Goal: Task Accomplishment & Management: Use online tool/utility

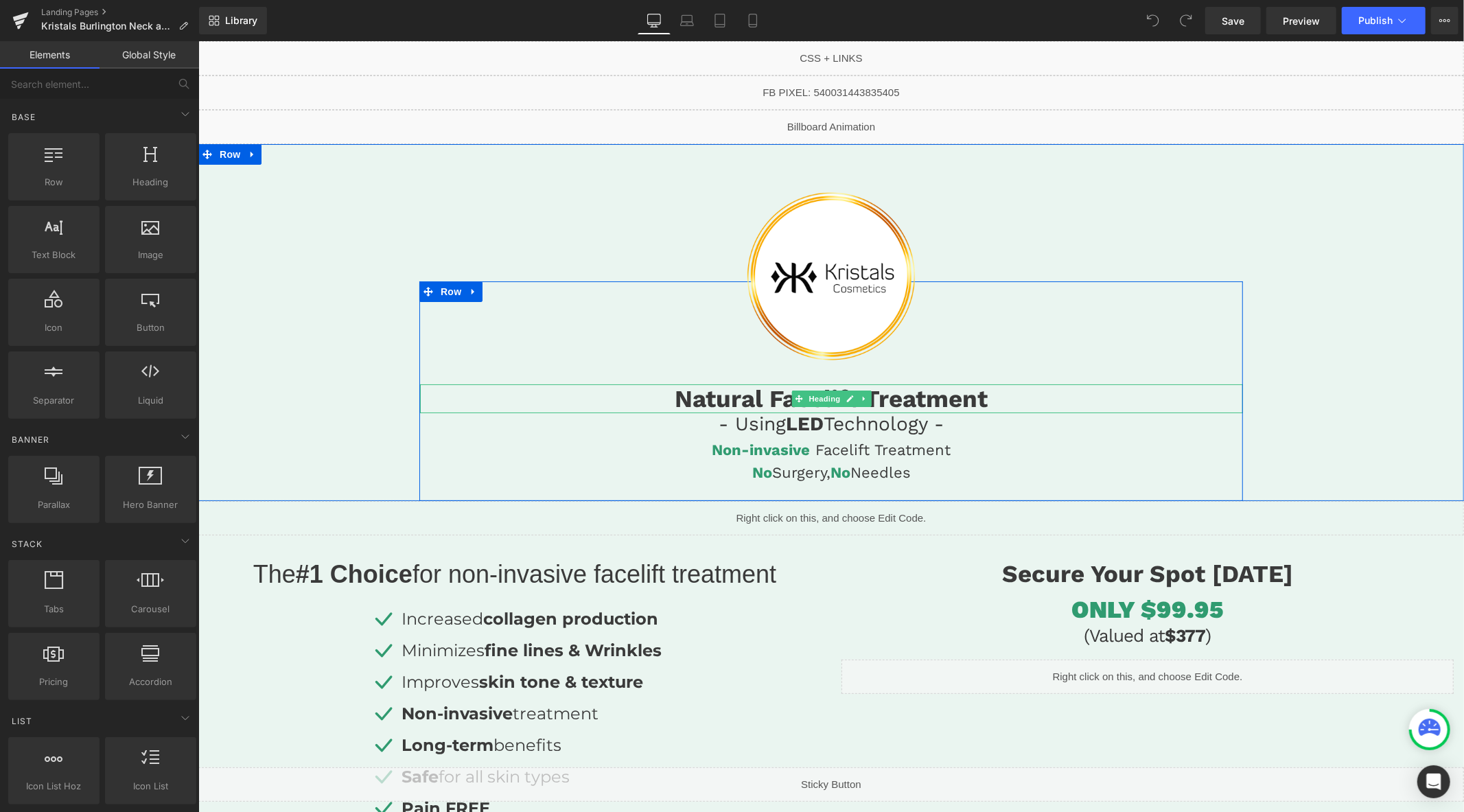
drag, startPoint x: 746, startPoint y: 386, endPoint x: 755, endPoint y: 387, distance: 9.1
click at [746, 386] on h1 "Natural Facelift Treatment" at bounding box center [831, 398] width 823 height 29
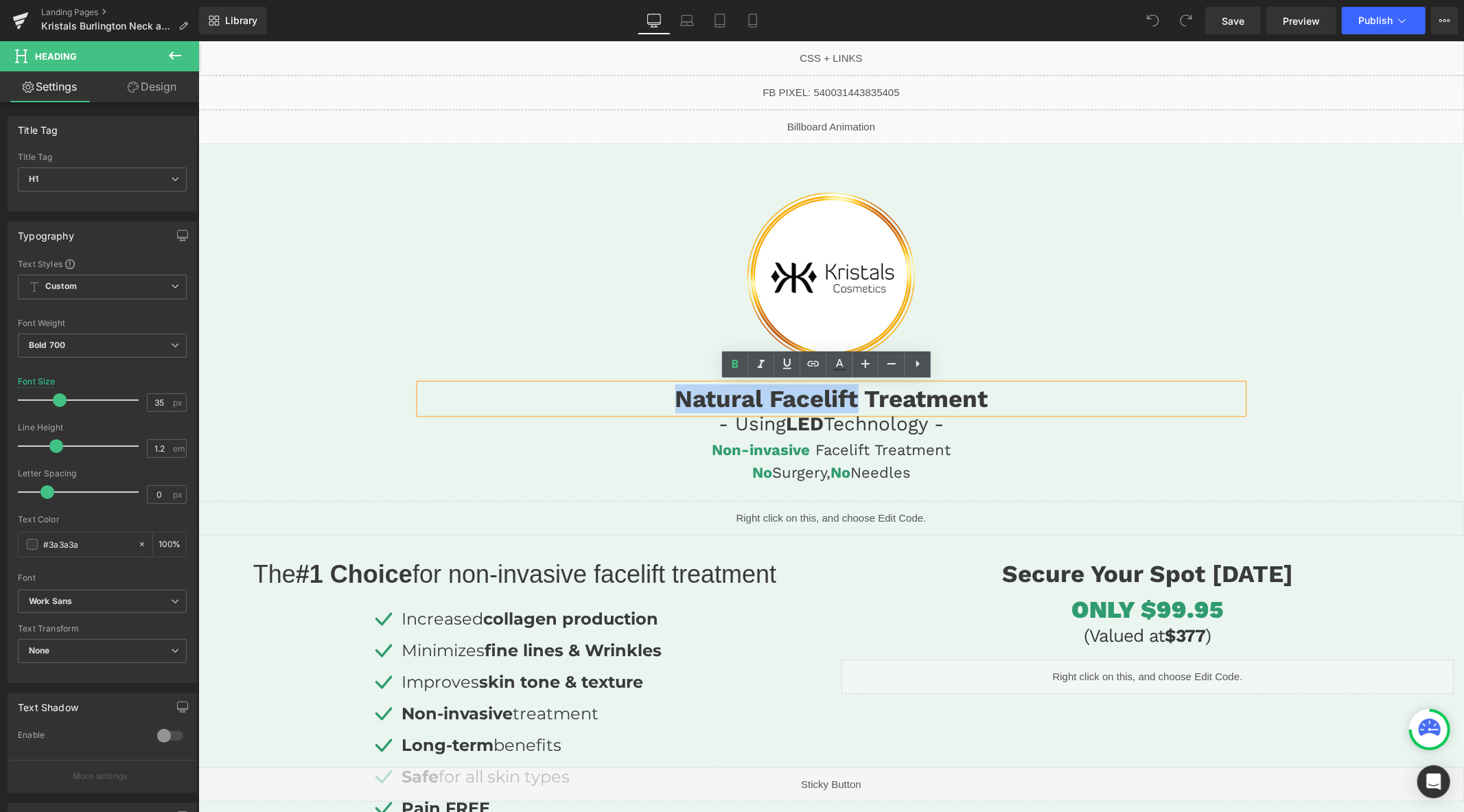
drag, startPoint x: 852, startPoint y: 399, endPoint x: 578, endPoint y: 391, distance: 274.1
click at [578, 393] on h1 "Natural Facelift Treatment" at bounding box center [831, 398] width 823 height 29
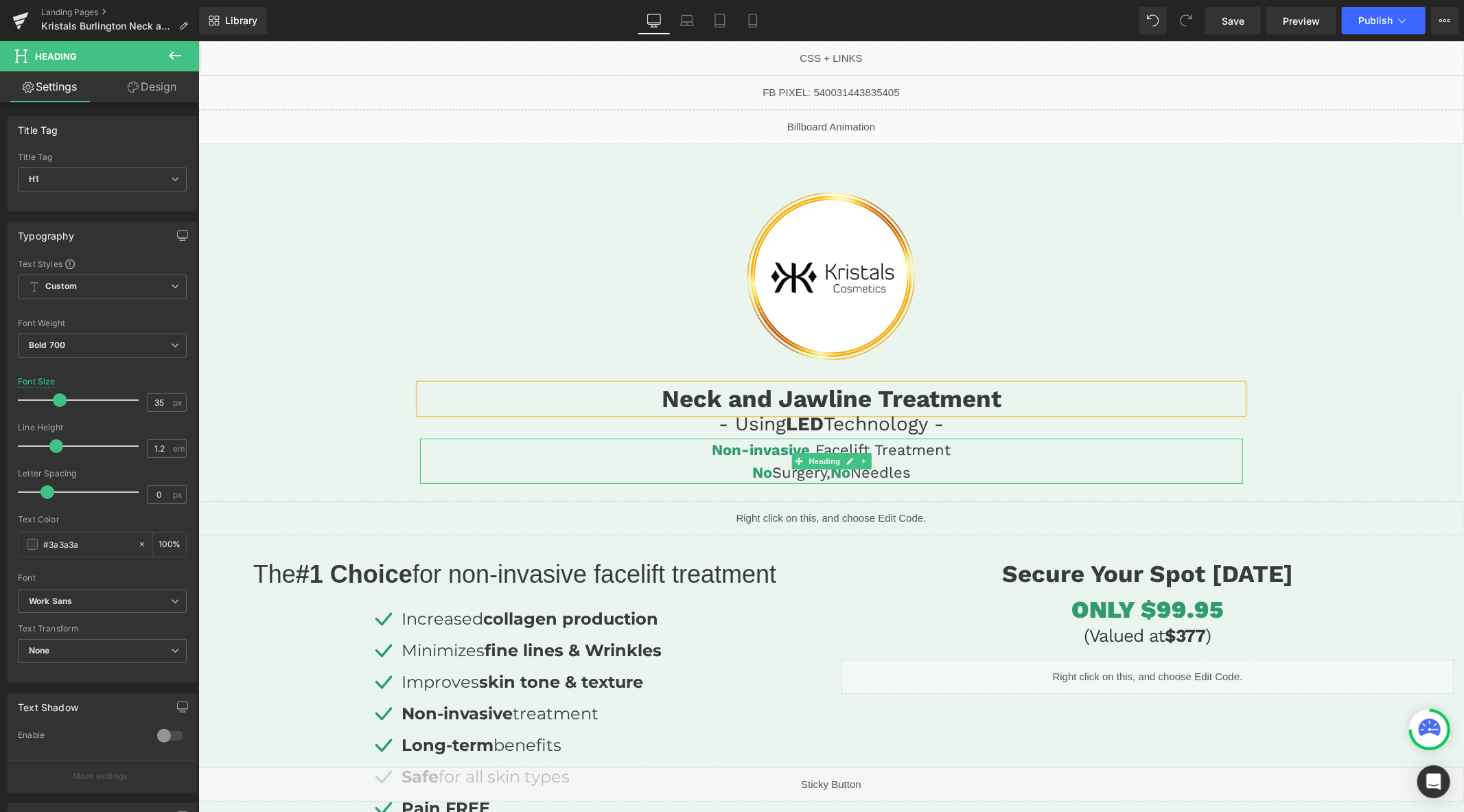
click at [892, 448] on h4 "Non-invasive Facelift Treatment" at bounding box center [831, 448] width 823 height 23
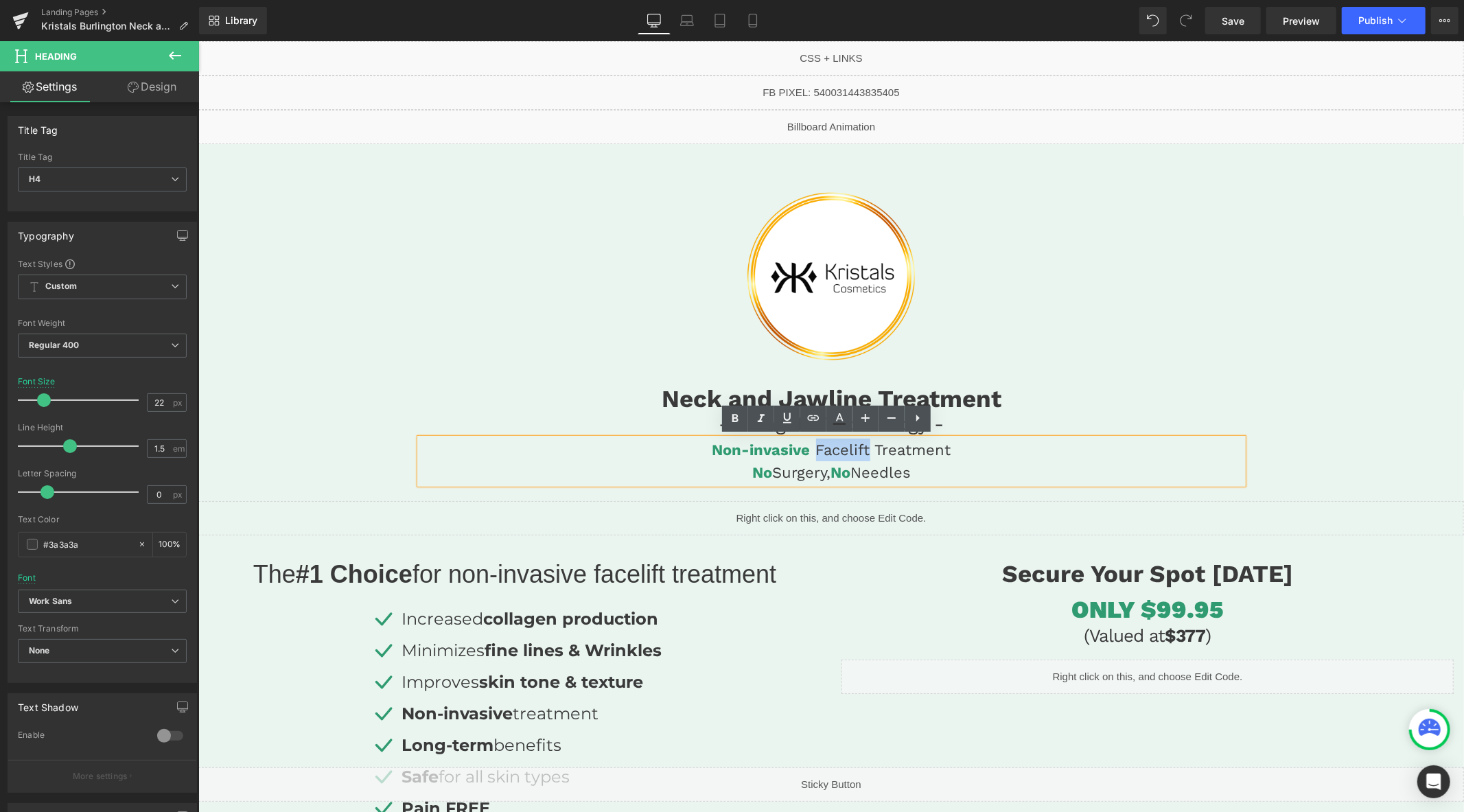
drag, startPoint x: 864, startPoint y: 450, endPoint x: 811, endPoint y: 448, distance: 53.0
click at [811, 448] on h4 "Non-invasive Facelift Treatment" at bounding box center [831, 448] width 823 height 23
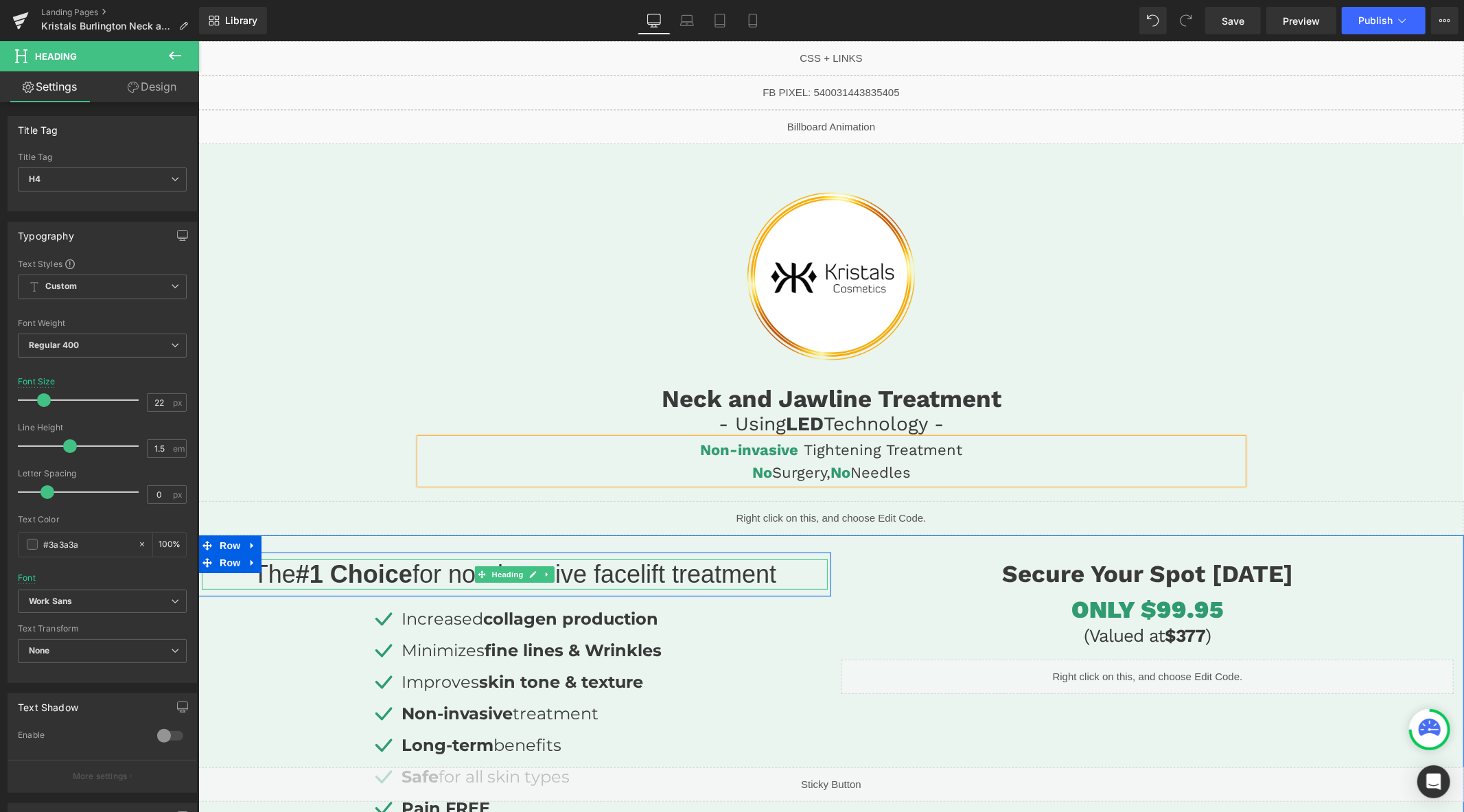
click at [638, 586] on div at bounding box center [514, 587] width 626 height 4
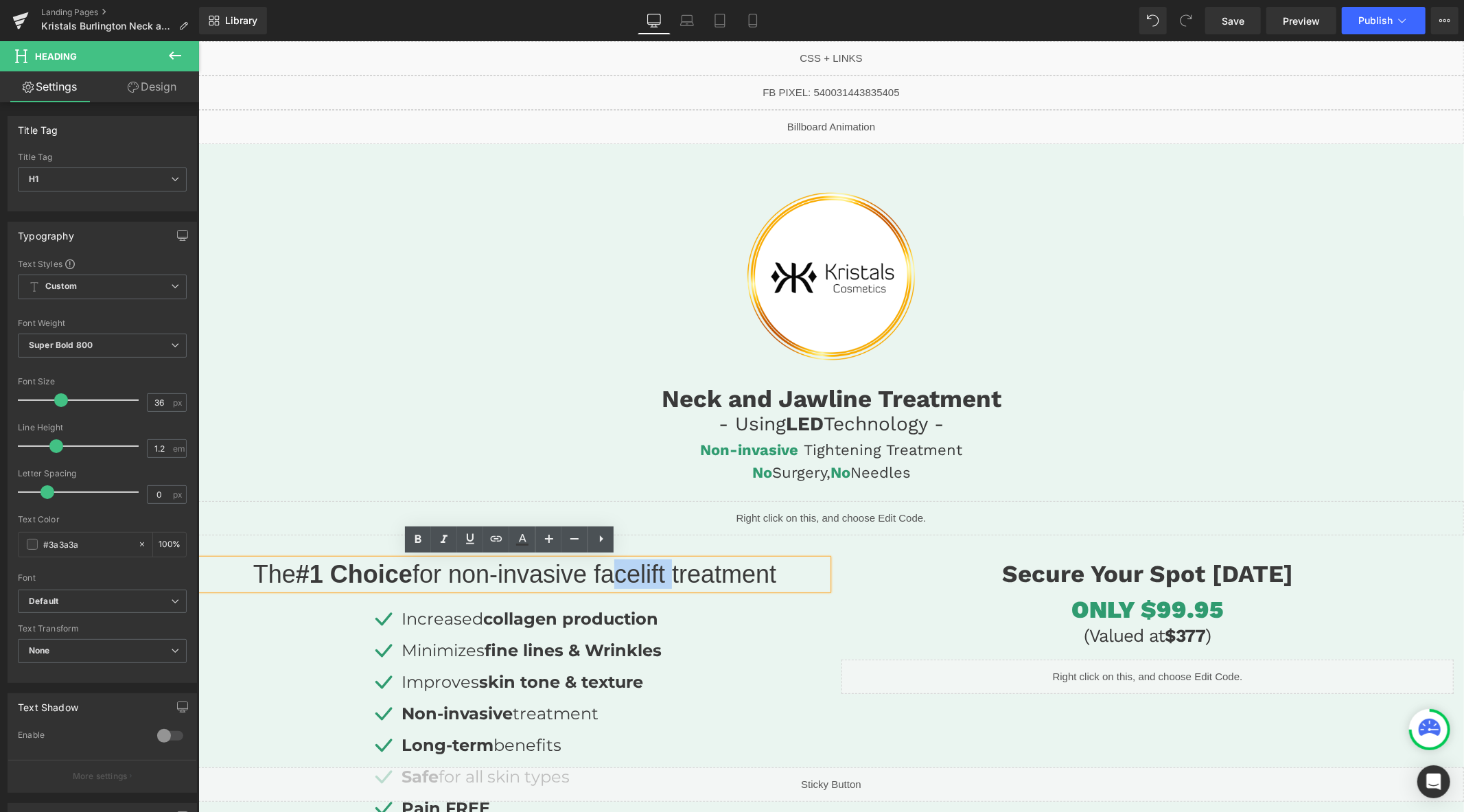
drag, startPoint x: 672, startPoint y: 577, endPoint x: 608, endPoint y: 575, distance: 64.0
click at [608, 575] on span "for non-invasive facelift treatment" at bounding box center [594, 573] width 364 height 28
drag, startPoint x: 600, startPoint y: 575, endPoint x: 673, endPoint y: 577, distance: 73.0
click at [673, 577] on span "for non-invasive facelift treatment" at bounding box center [594, 573] width 364 height 28
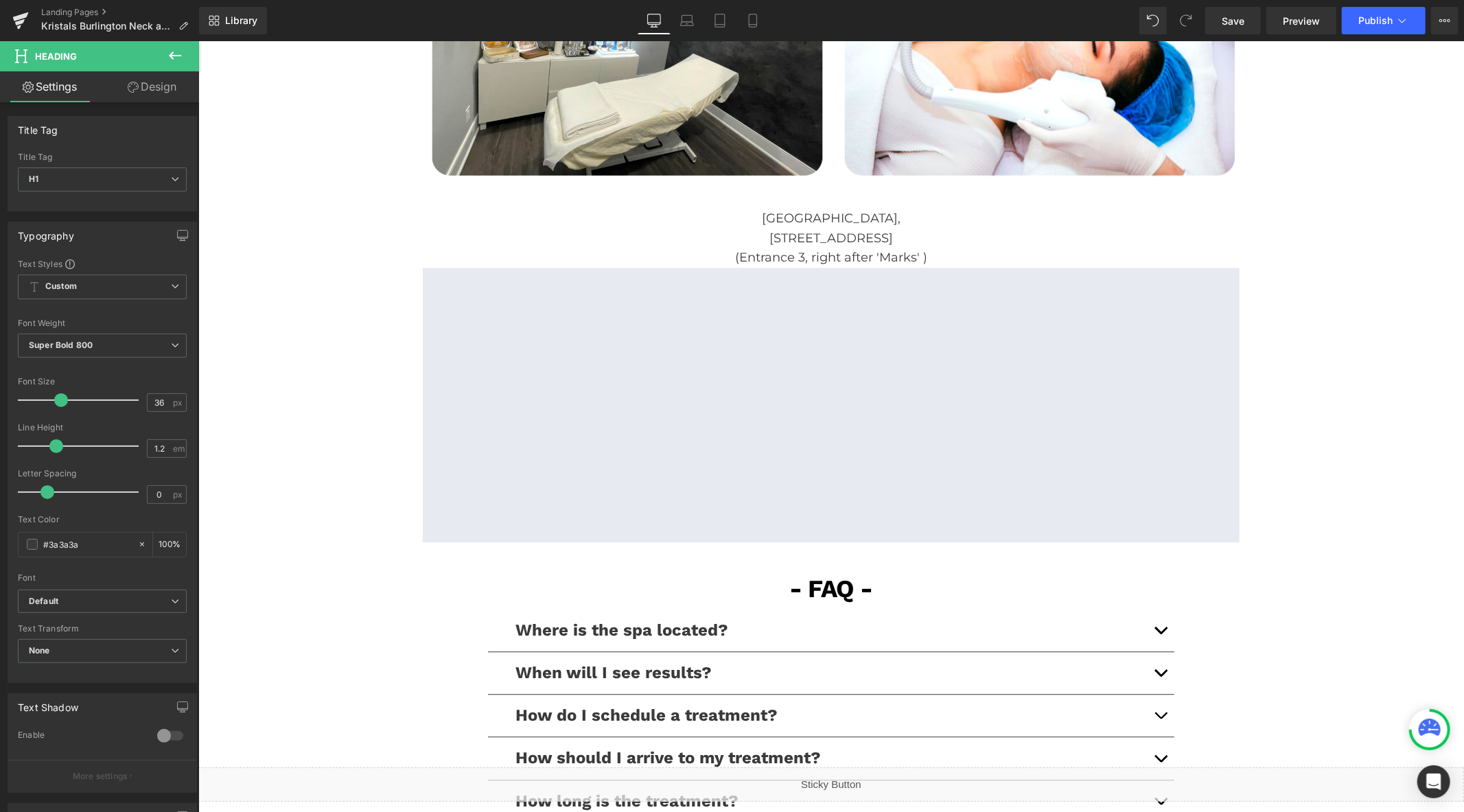
scroll to position [2591, 0]
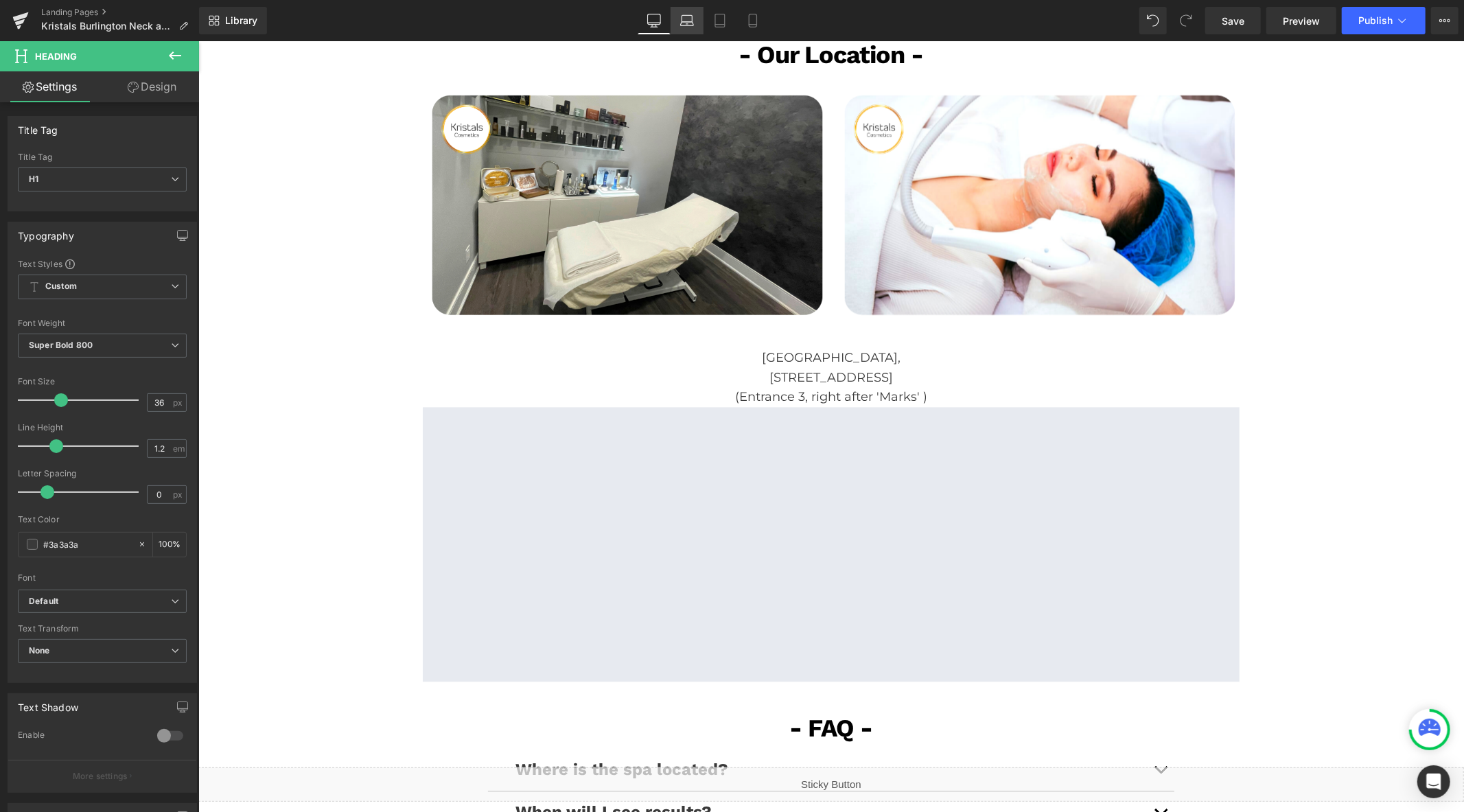
click at [682, 22] on icon at bounding box center [686, 20] width 14 height 14
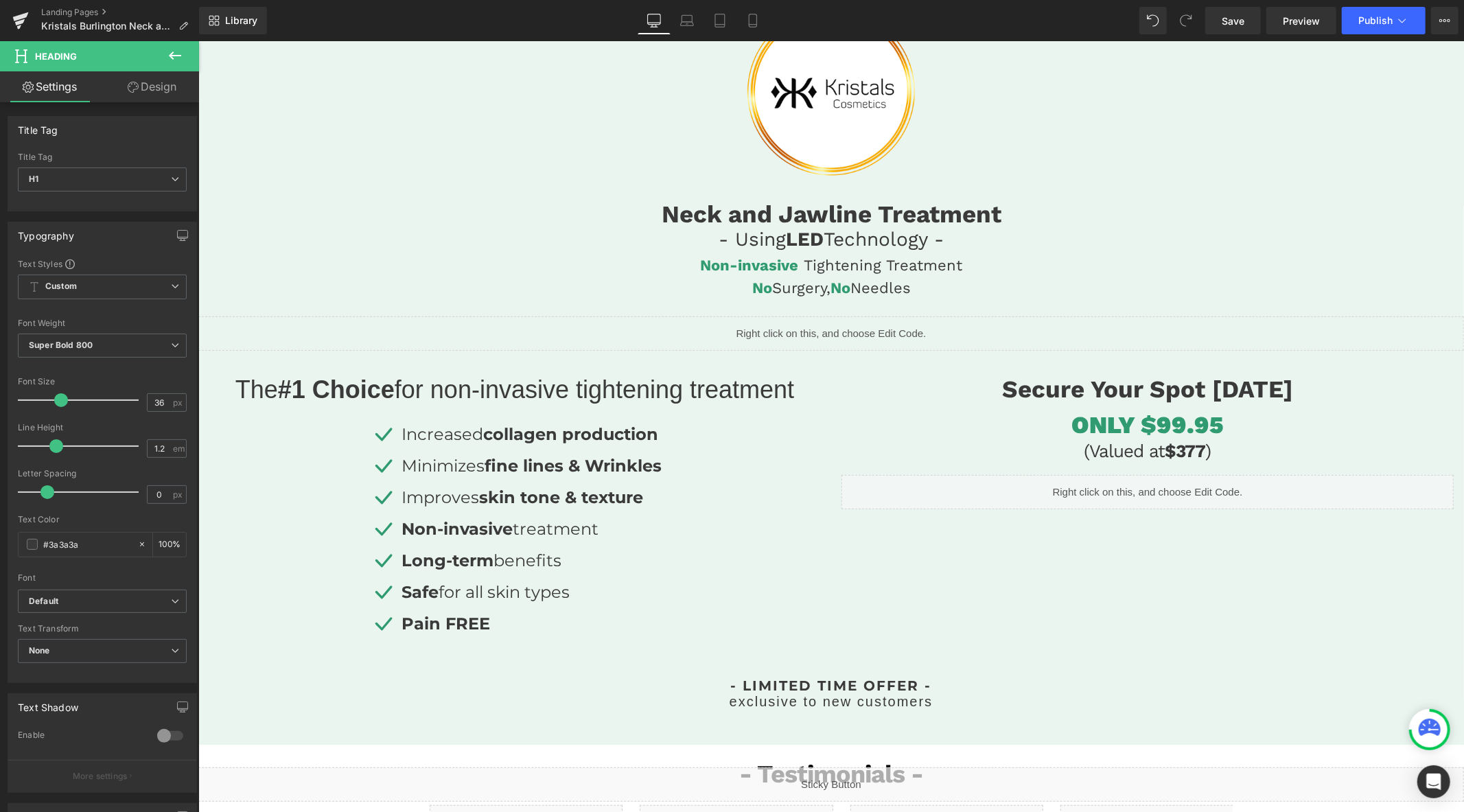
click at [652, 24] on icon at bounding box center [653, 19] width 13 height 10
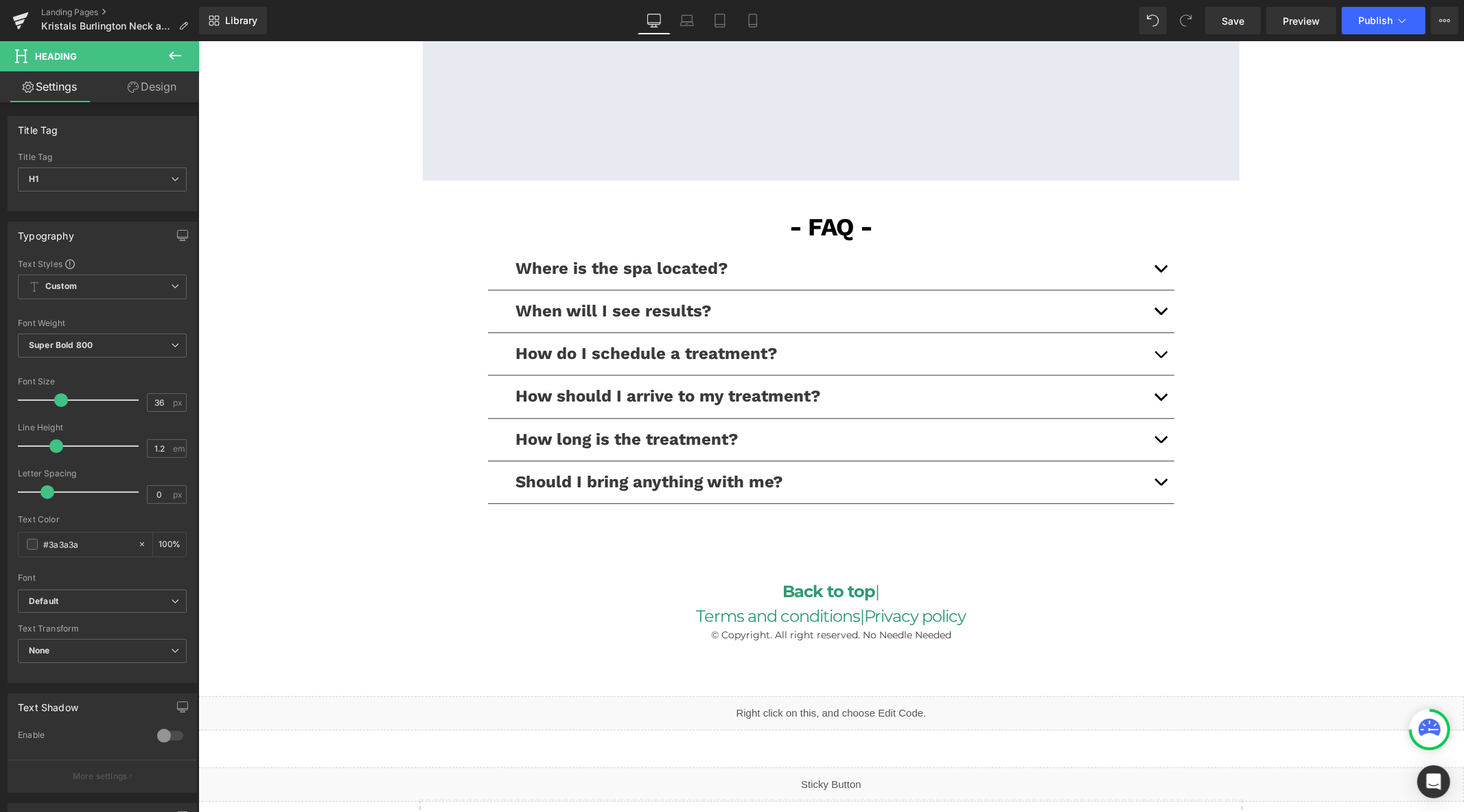
scroll to position [3093, 0]
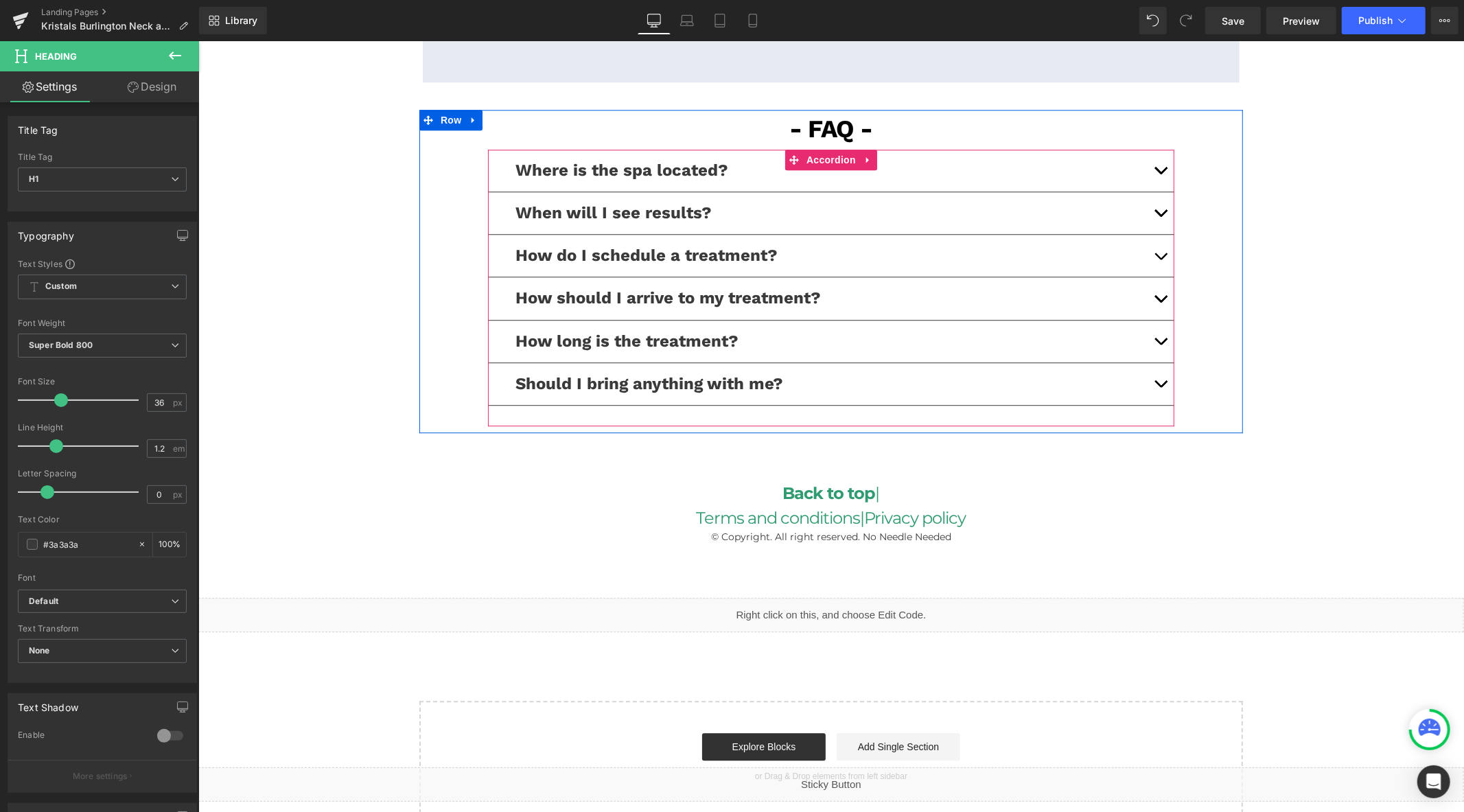
click at [1156, 322] on button "button" at bounding box center [1160, 341] width 27 height 42
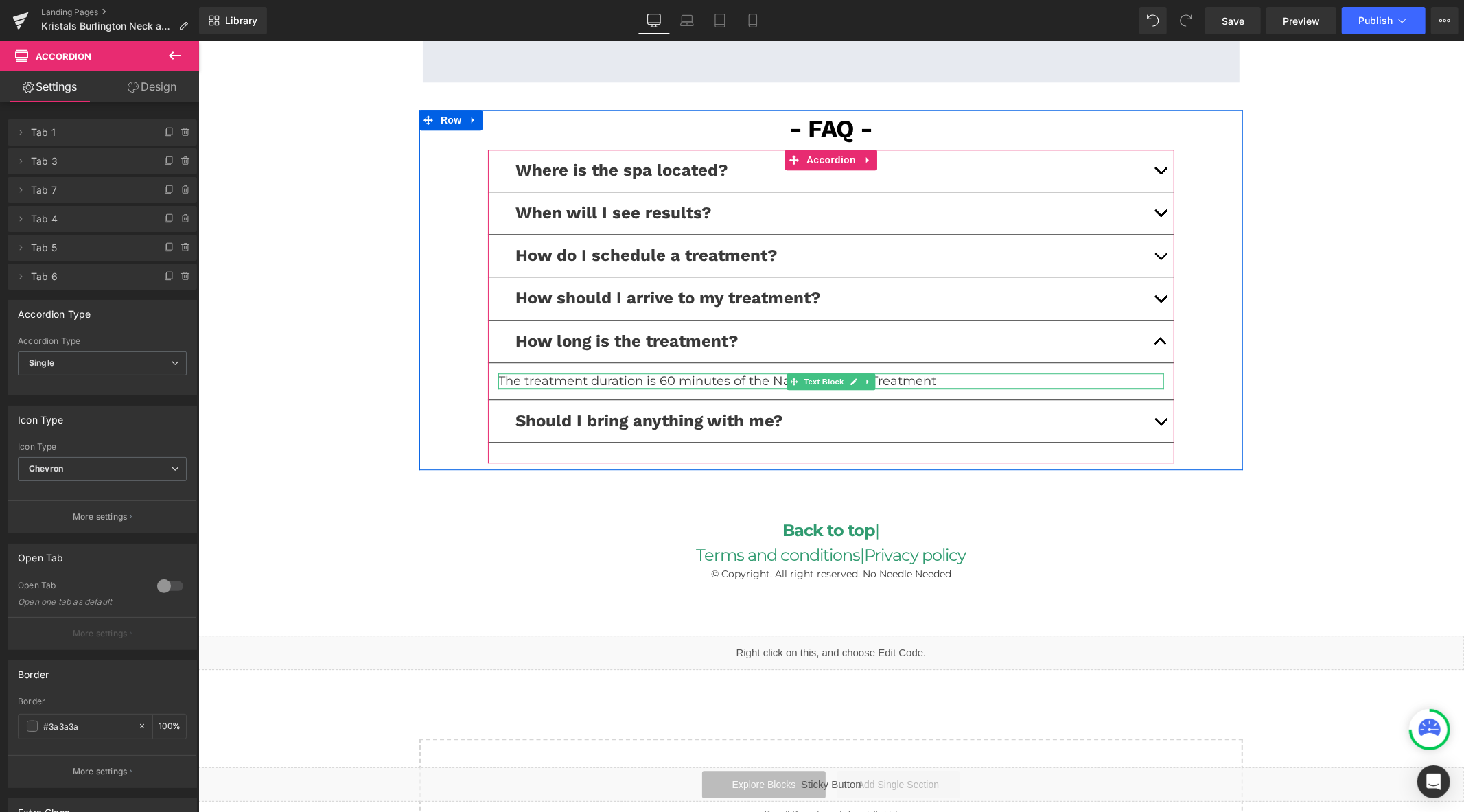
click at [732, 373] on div at bounding box center [831, 374] width 666 height 4
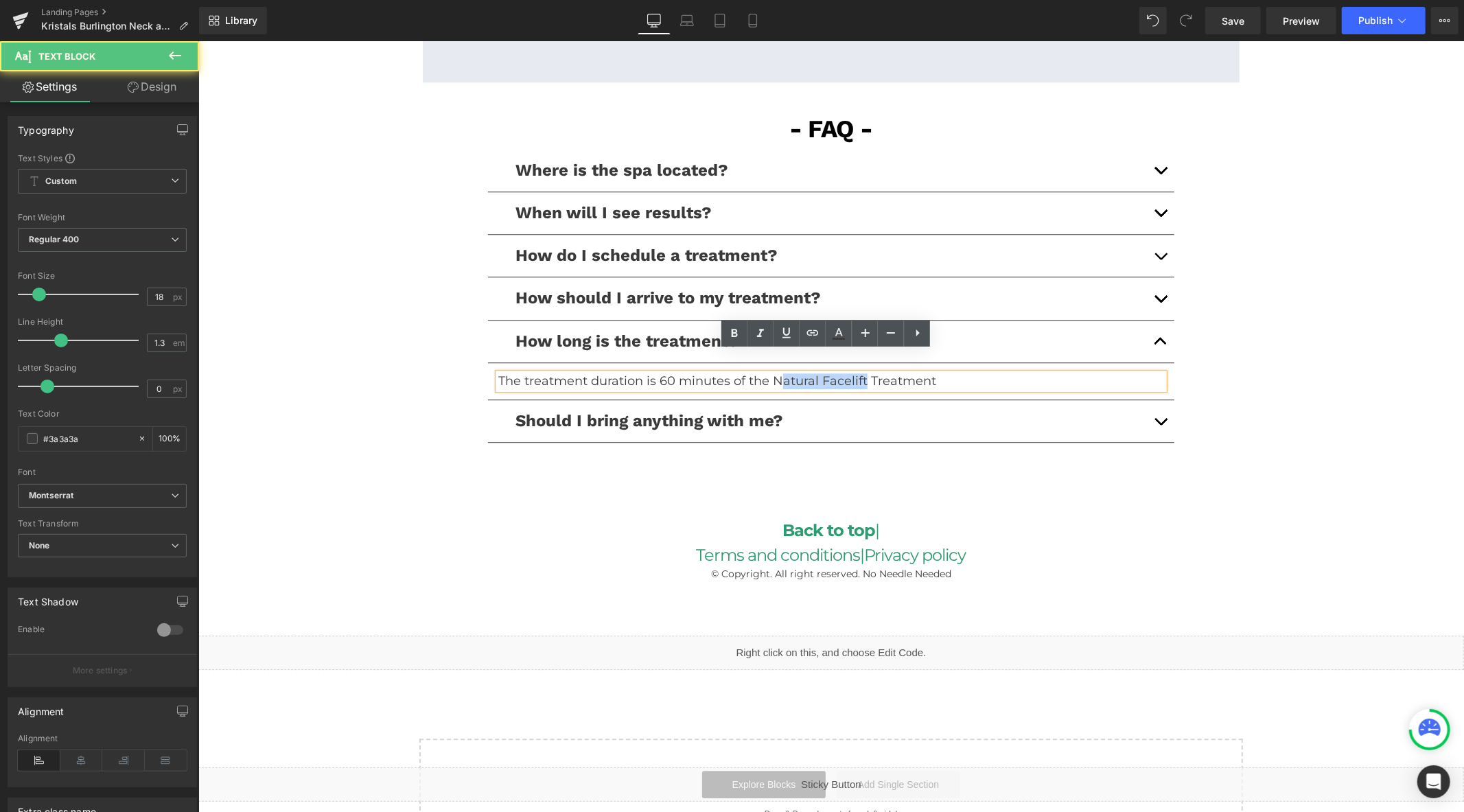
drag, startPoint x: 858, startPoint y: 361, endPoint x: 776, endPoint y: 361, distance: 82.0
click at [776, 373] on p "The treatment duration is 60 minutes of the Natural Facelift Treatment" at bounding box center [831, 380] width 666 height 16
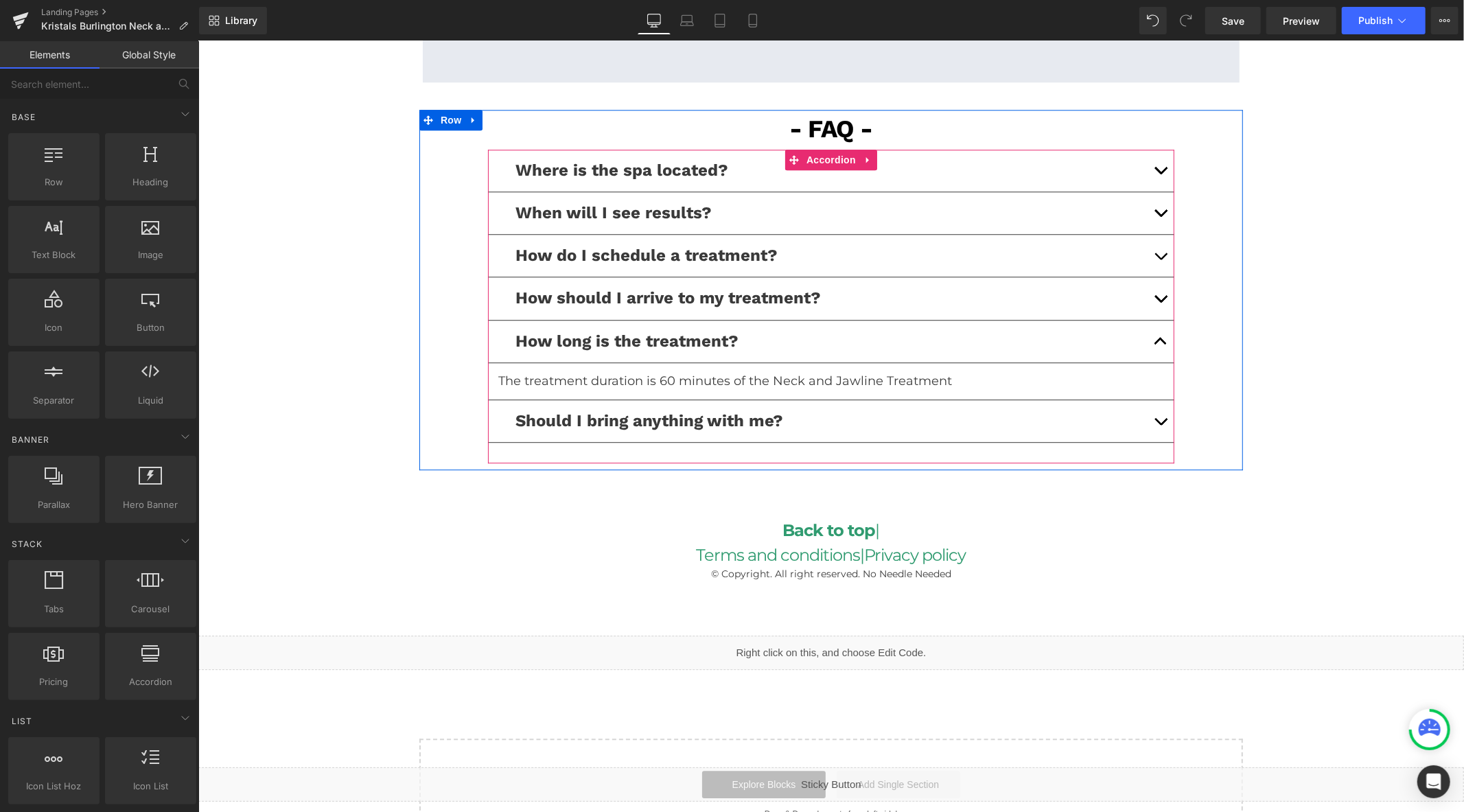
drag, startPoint x: 1158, startPoint y: 316, endPoint x: 1130, endPoint y: 322, distance: 28.6
click at [1158, 320] on button "button" at bounding box center [1160, 341] width 27 height 42
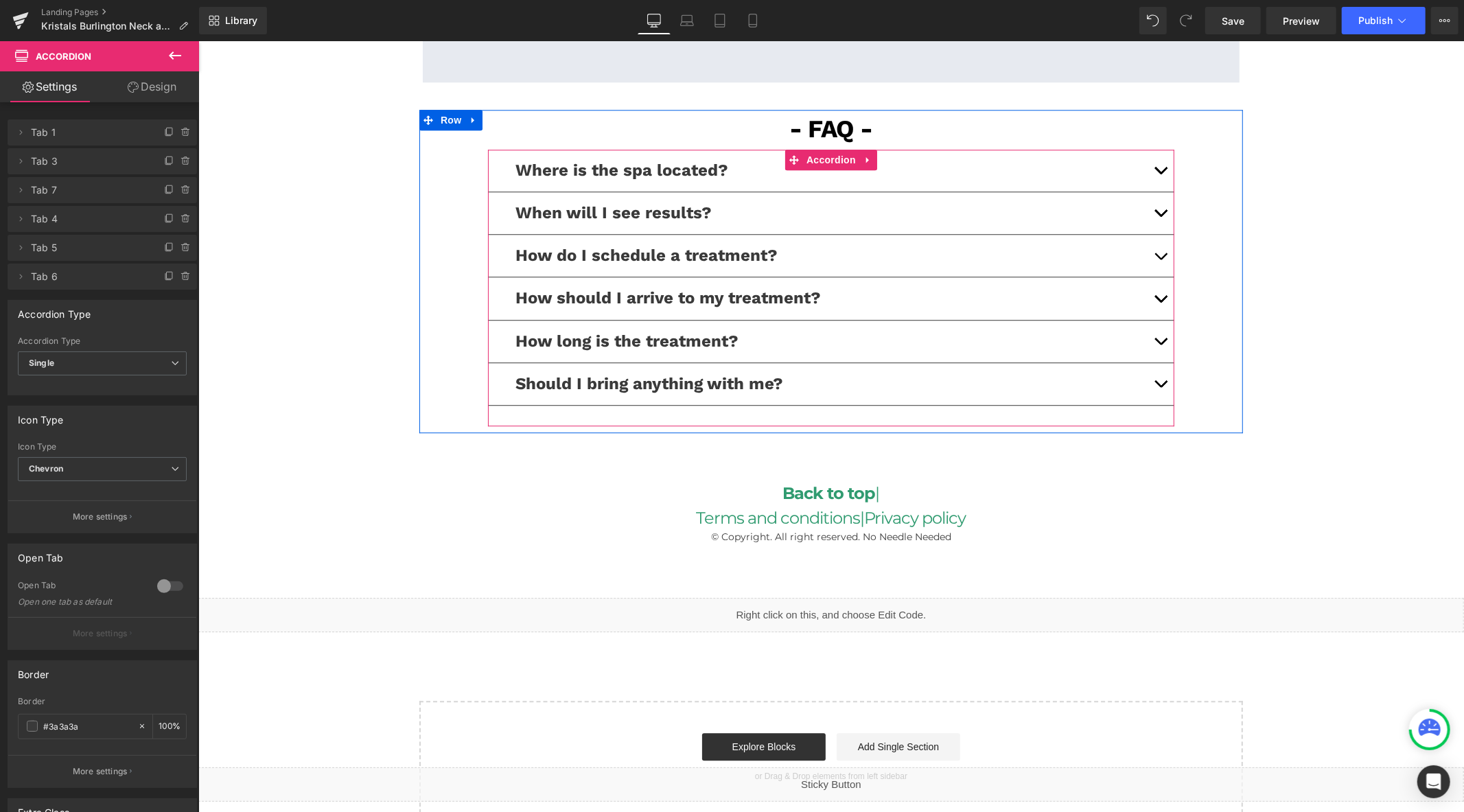
click at [1160, 258] on span "button" at bounding box center [1160, 258] width 0 height 0
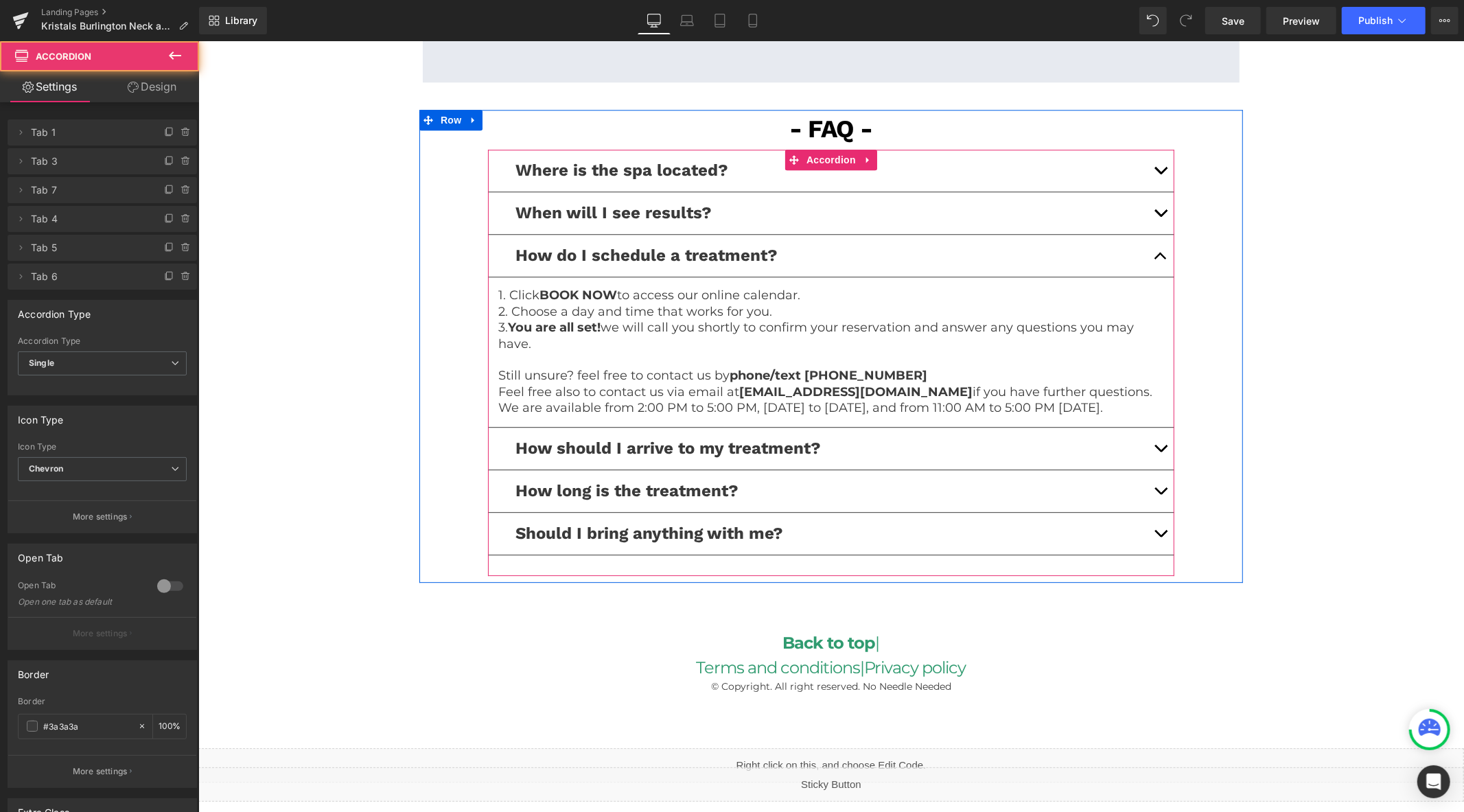
click at [1151, 234] on button "button" at bounding box center [1160, 255] width 27 height 42
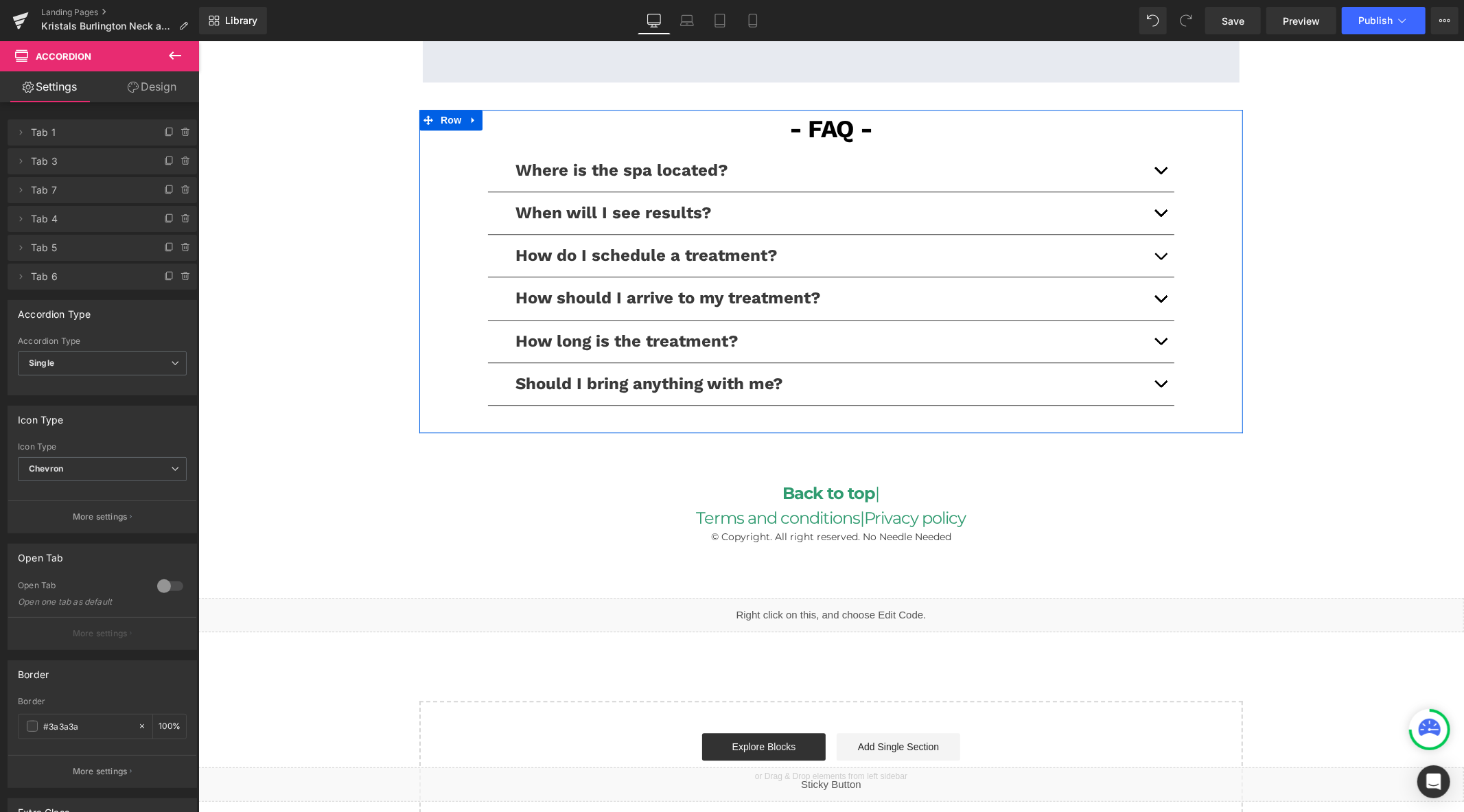
click at [1170, 143] on div "- FAQ - Text Block Row Where is the spa located? Text Block We are located at: …" at bounding box center [830, 267] width 823 height 316
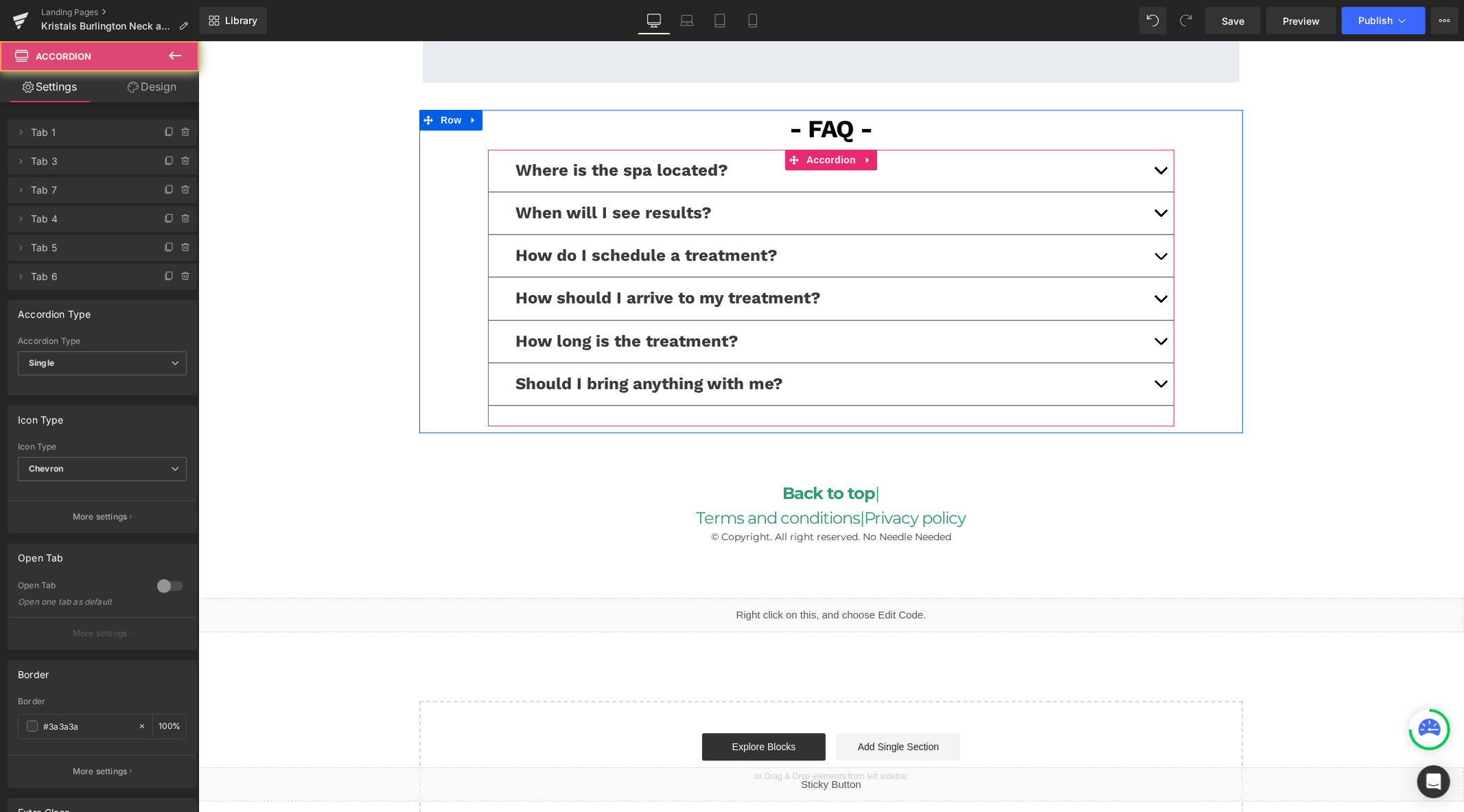
click at [1160, 173] on span "button" at bounding box center [1160, 173] width 0 height 0
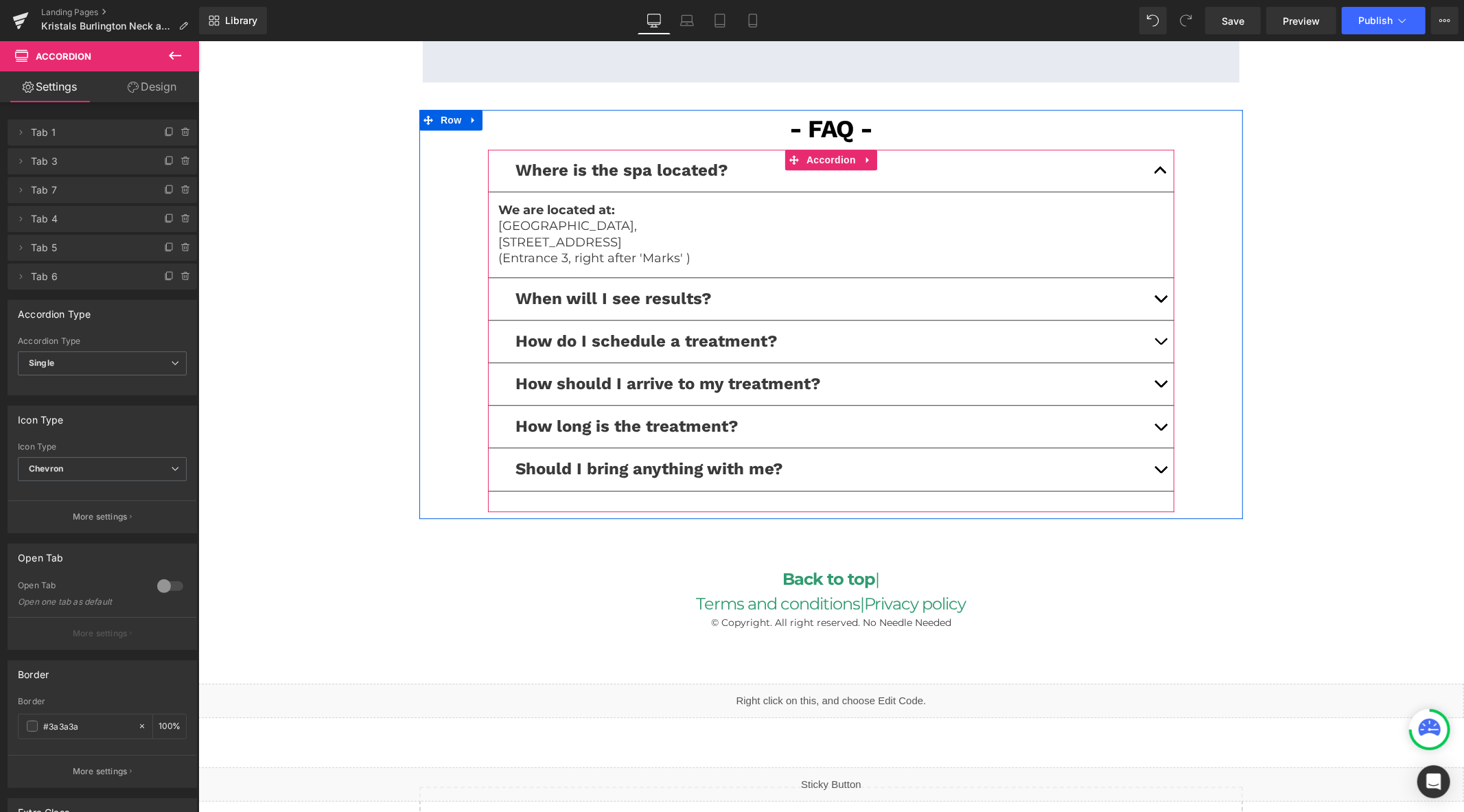
click at [1160, 149] on button "button" at bounding box center [1160, 170] width 27 height 42
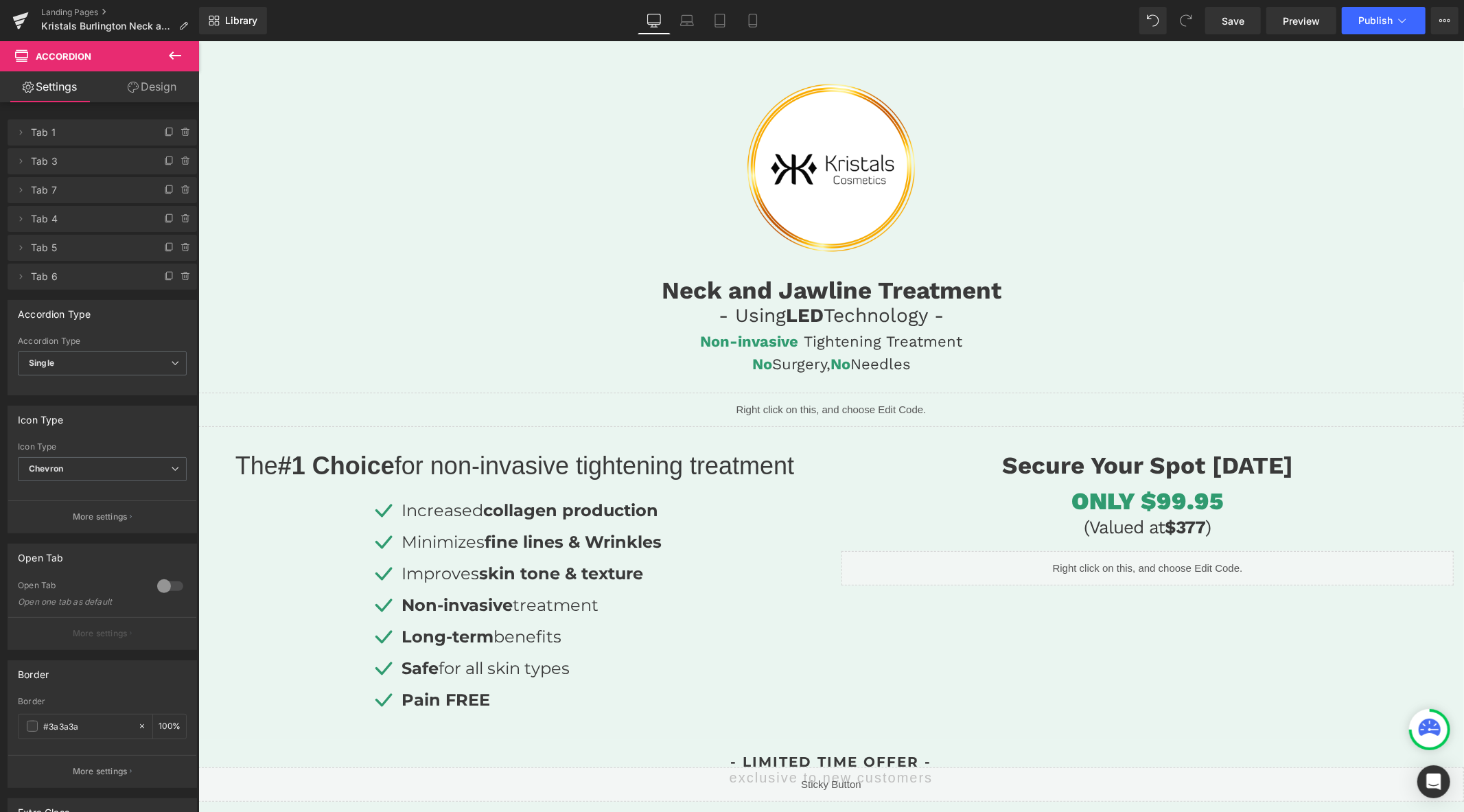
scroll to position [0, 0]
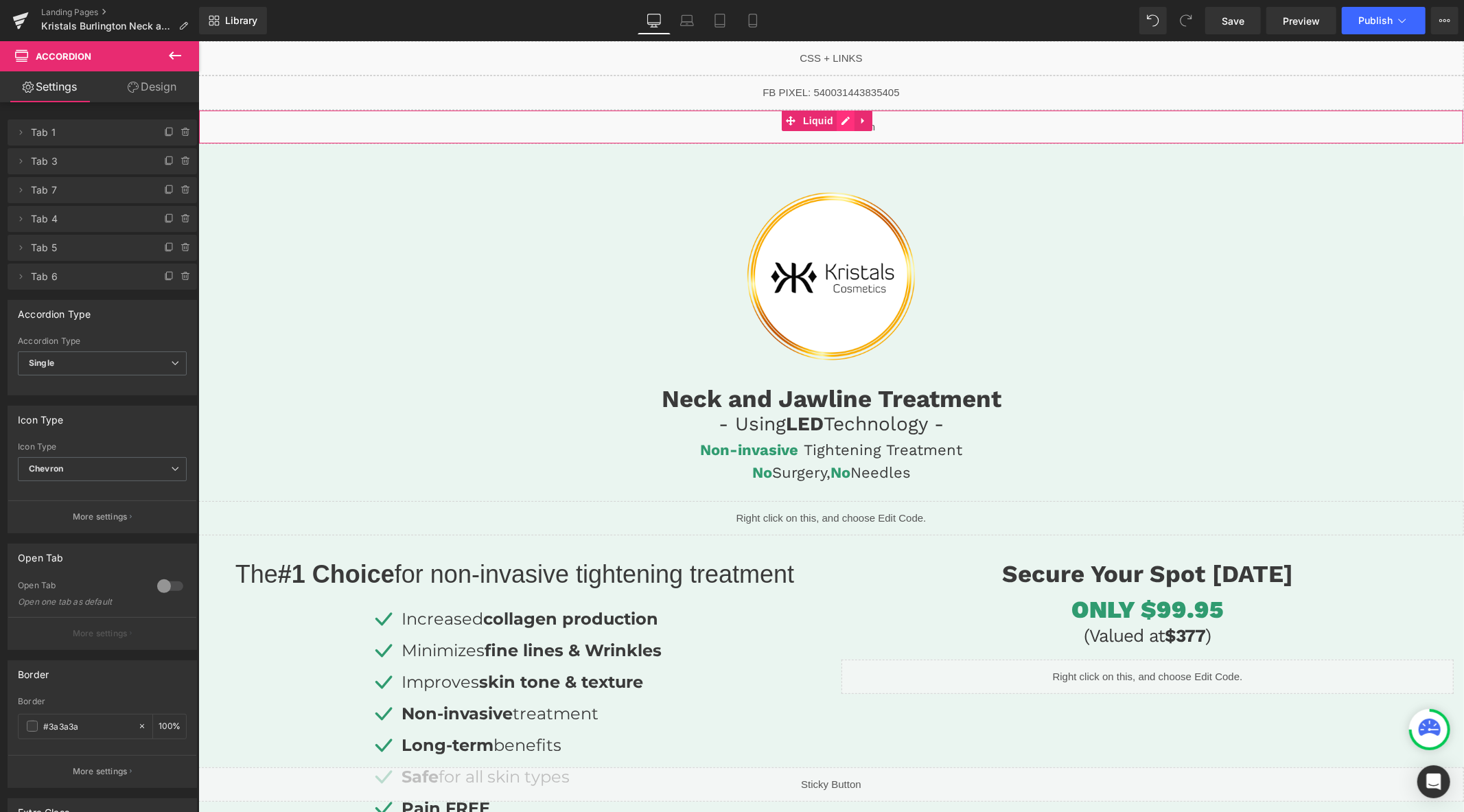
click at [844, 120] on div "Liquid" at bounding box center [830, 126] width 1266 height 35
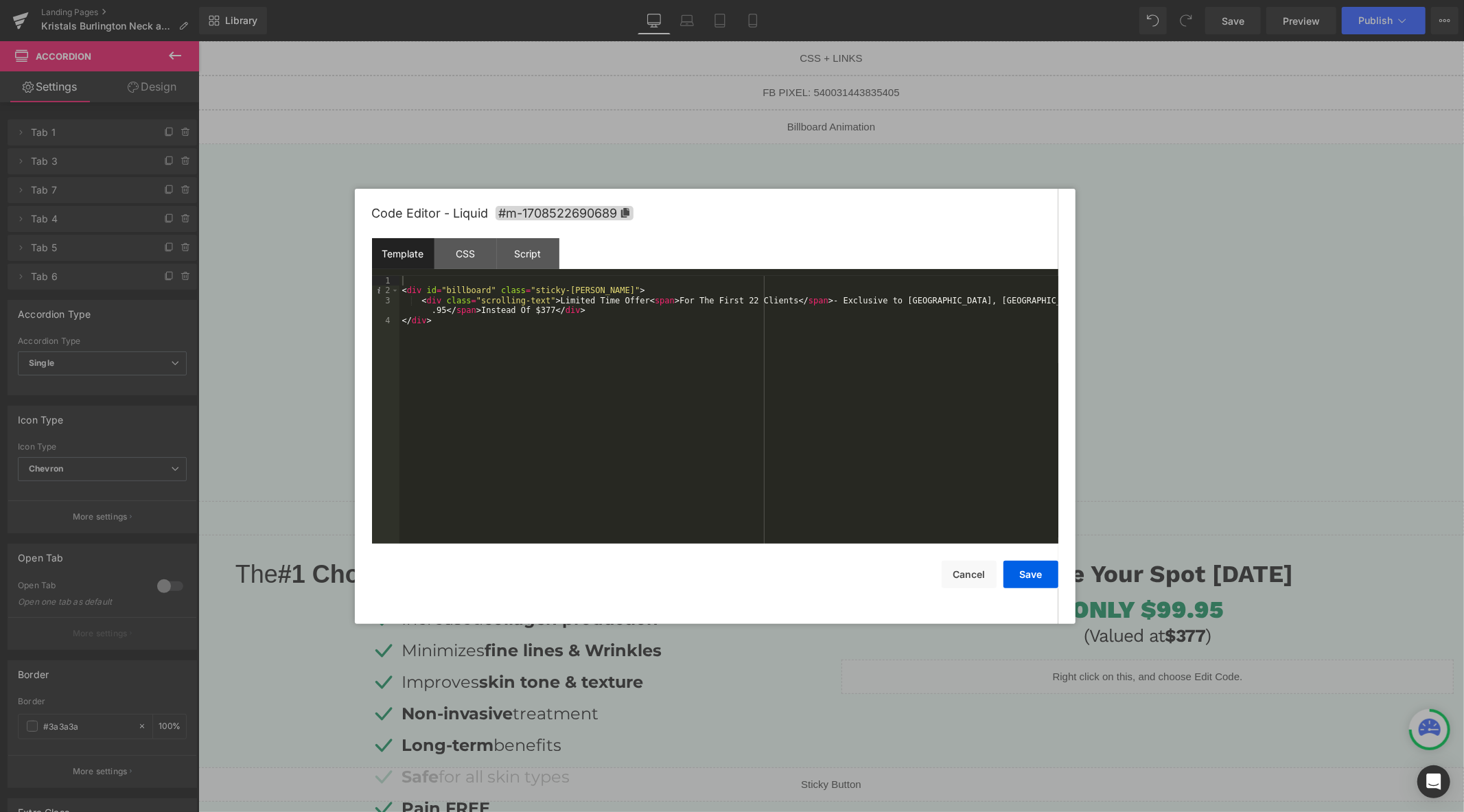
click at [545, 313] on div "< div id = "billboard" class = "sticky-[PERSON_NAME]" > < div class = "scrollin…" at bounding box center [728, 419] width 659 height 288
click at [1027, 580] on button "Save" at bounding box center [1031, 575] width 55 height 27
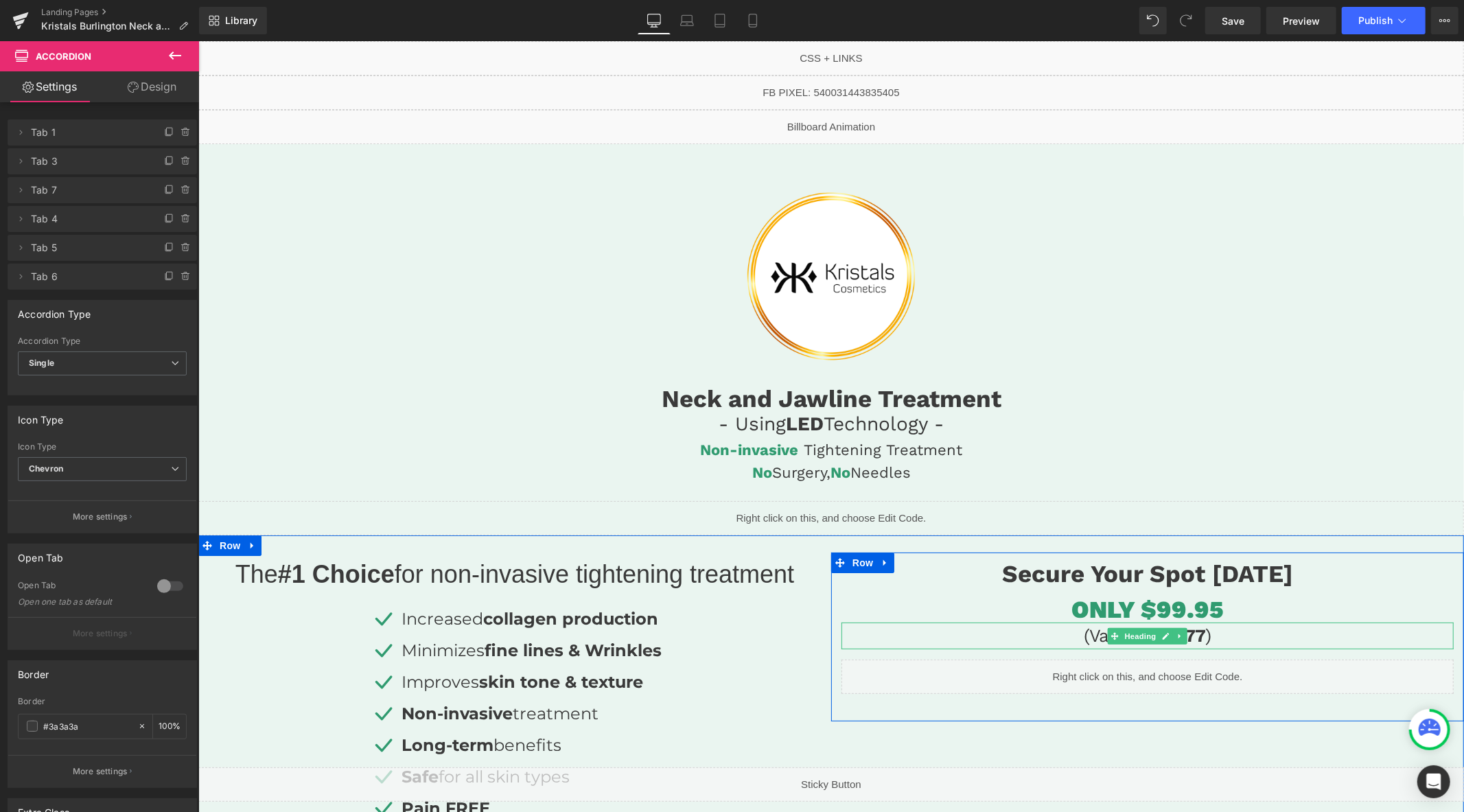
click at [1208, 638] on h3 "(Valued at $377 )" at bounding box center [1147, 635] width 612 height 26
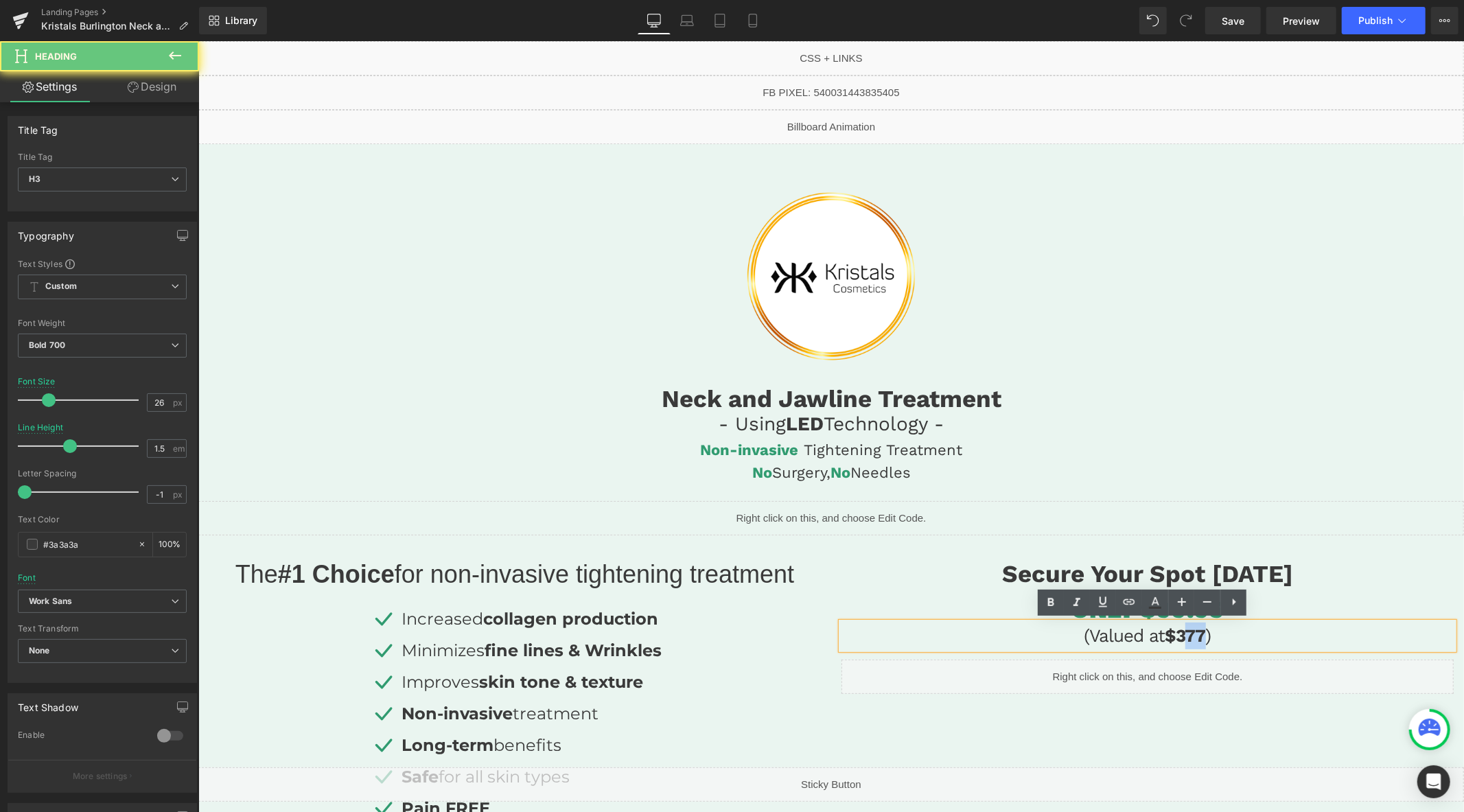
drag, startPoint x: 1199, startPoint y: 638, endPoint x: 1182, endPoint y: 636, distance: 17.1
click at [1182, 636] on h3 "(Valued at $377 )" at bounding box center [1147, 635] width 612 height 26
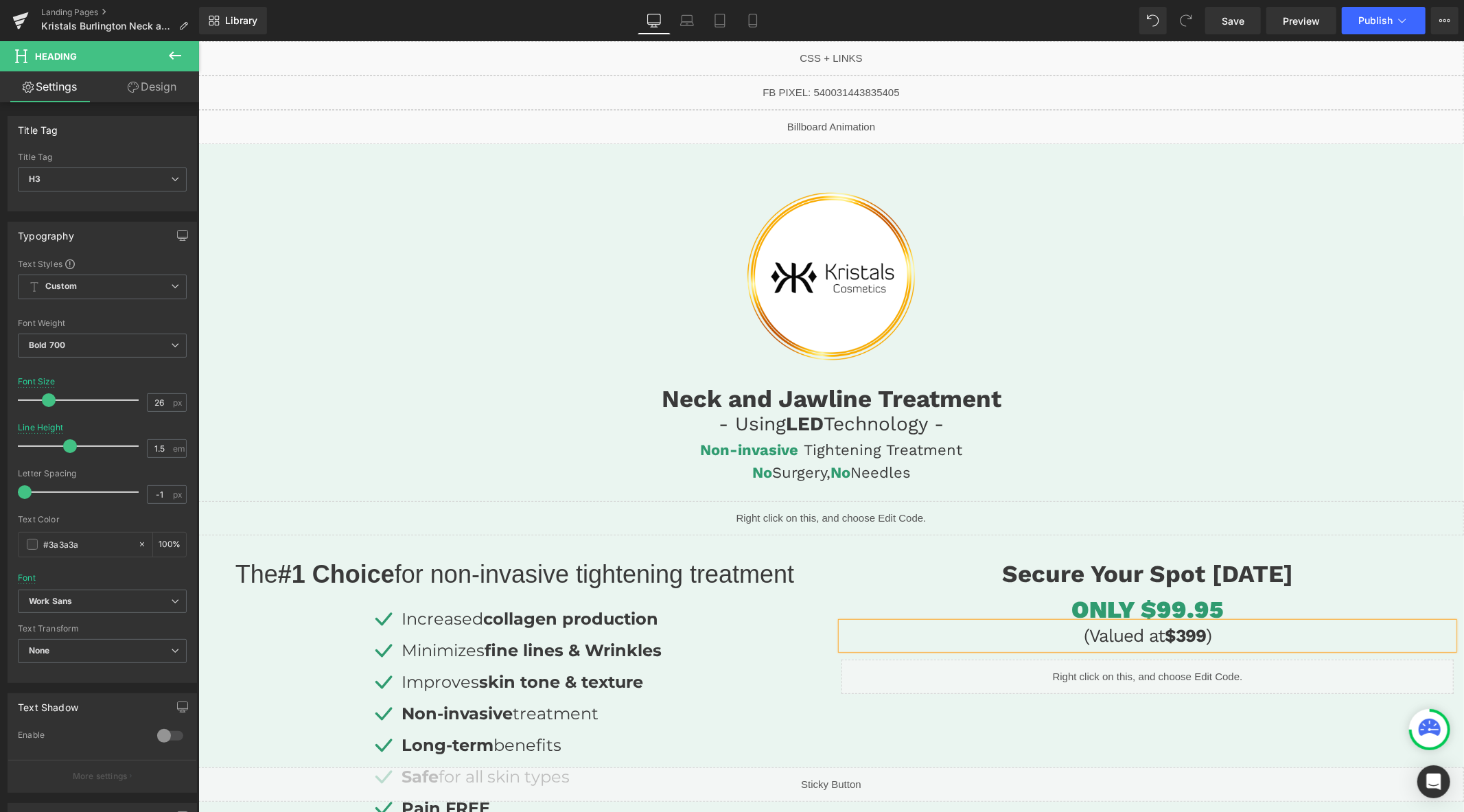
click at [1242, 364] on div "Image Neck and Jawline Treatment Heading - Using LED Technology - Heading Non-i…" at bounding box center [830, 344] width 1266 height 312
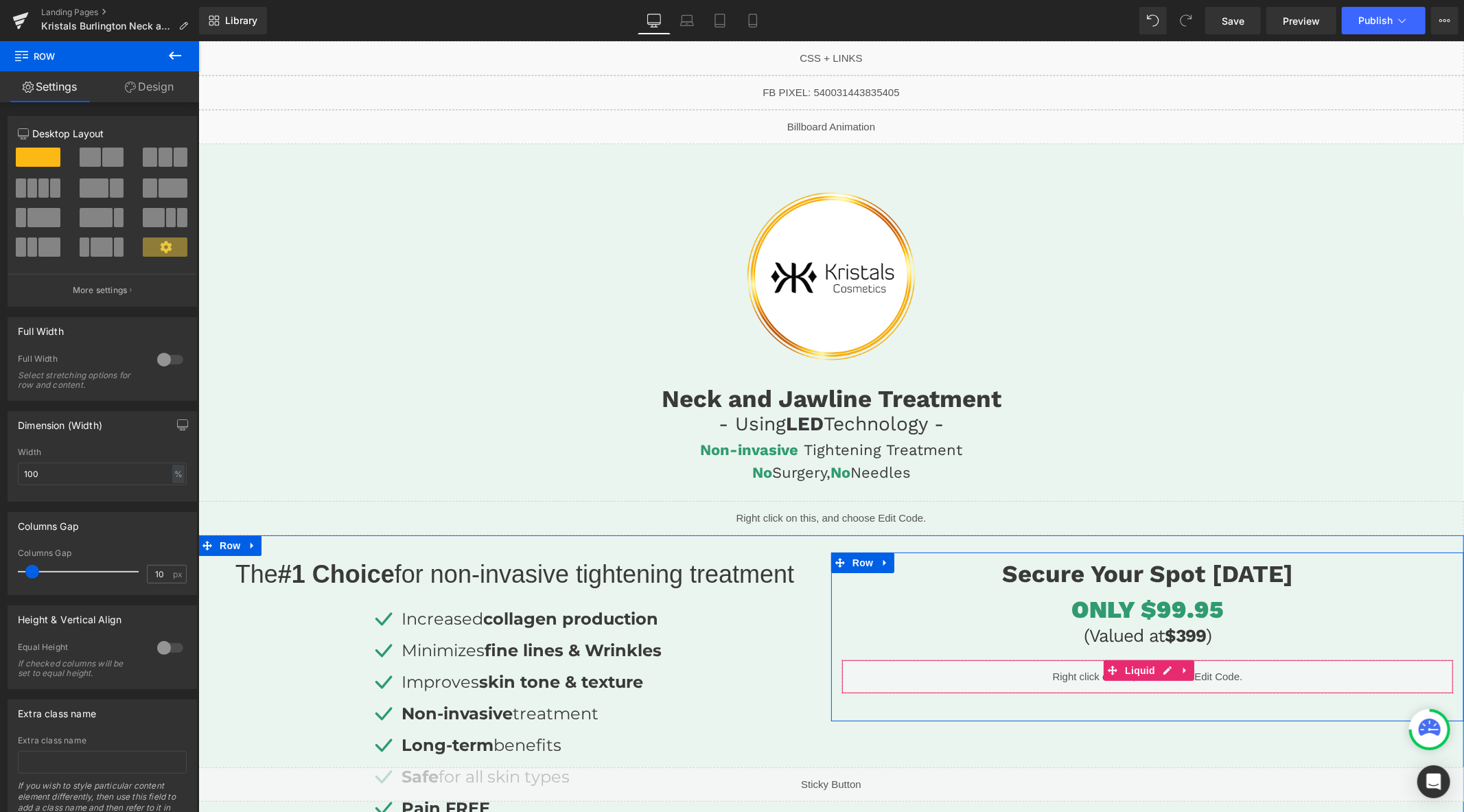
click at [1165, 667] on div "Liquid" at bounding box center [1147, 676] width 612 height 35
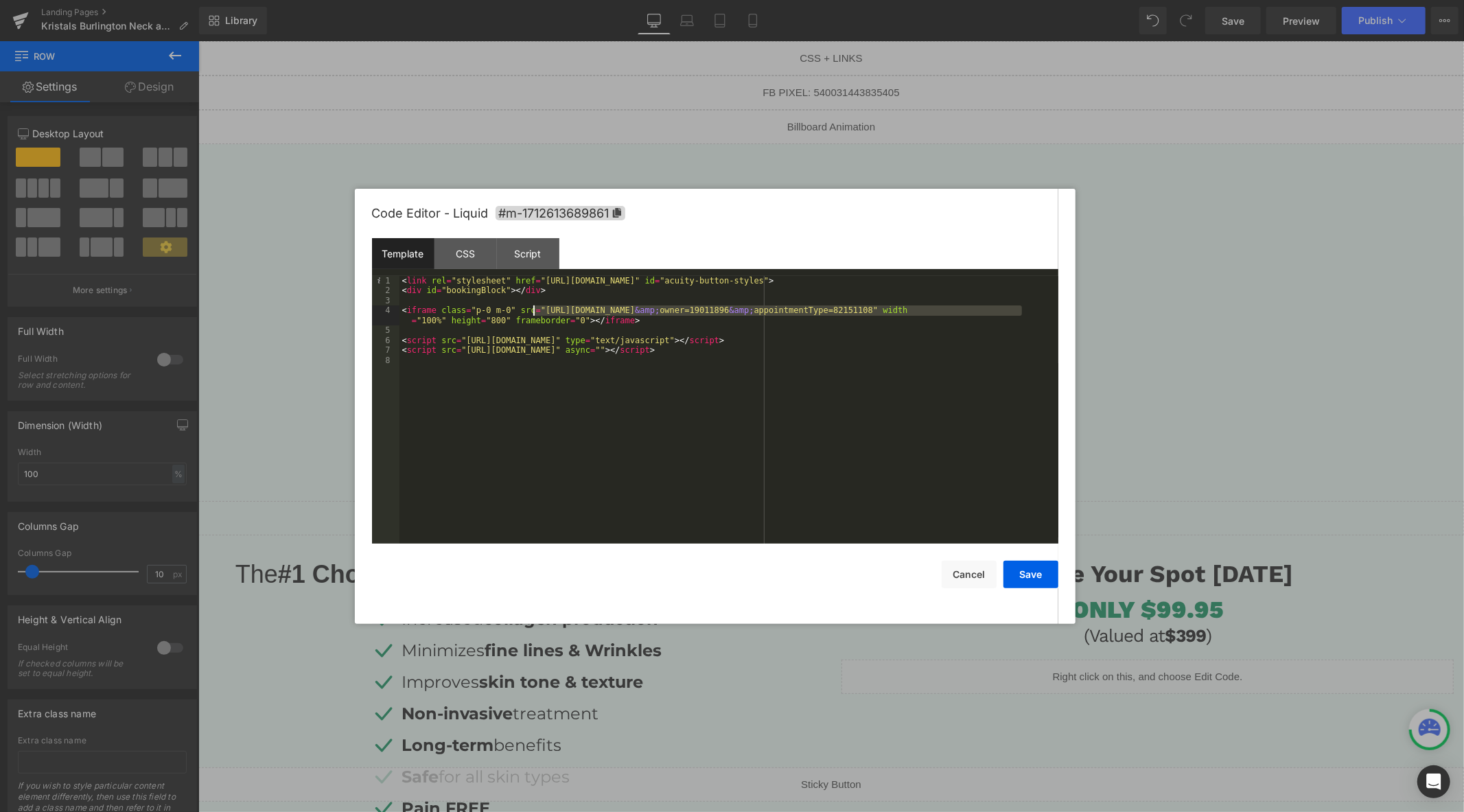
drag, startPoint x: 1021, startPoint y: 312, endPoint x: 534, endPoint y: 311, distance: 487.0
click at [534, 311] on div "< link rel = "stylesheet" href = "[URL][DOMAIN_NAME]" id = "acuity-button-style…" at bounding box center [728, 419] width 659 height 288
click at [1028, 569] on button "Save" at bounding box center [1031, 575] width 55 height 27
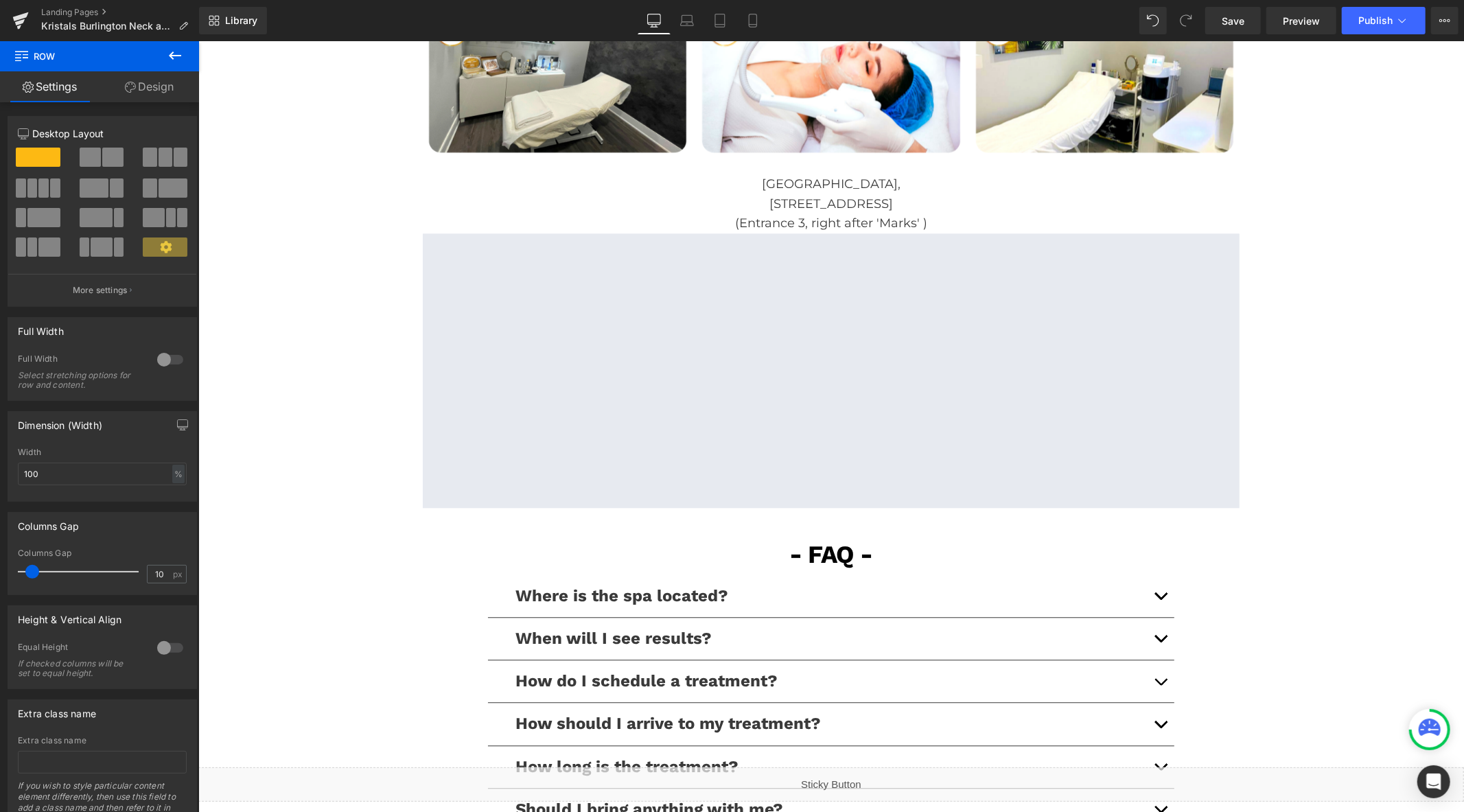
scroll to position [3093, 0]
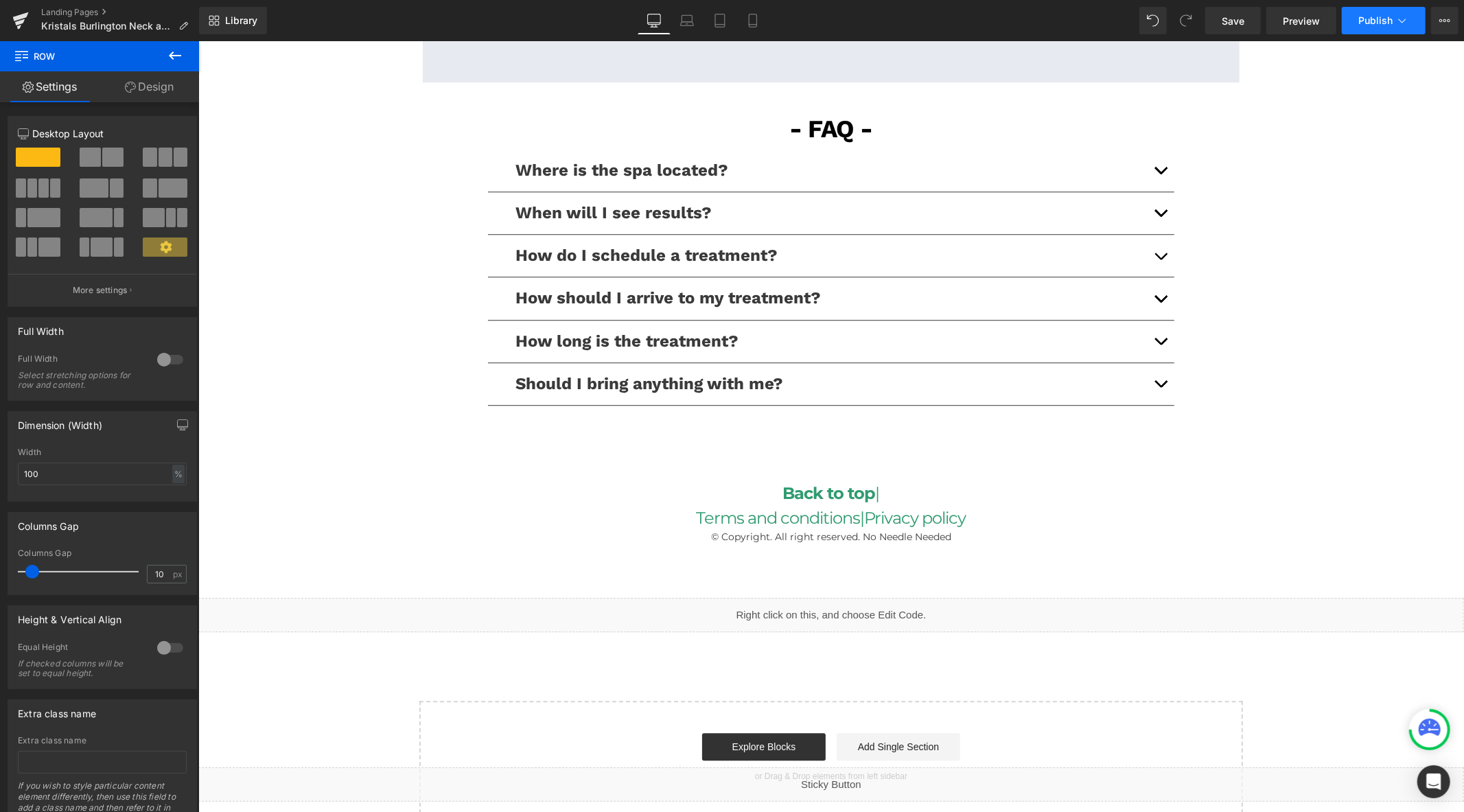
click at [1380, 26] on button "Publish" at bounding box center [1384, 21] width 84 height 27
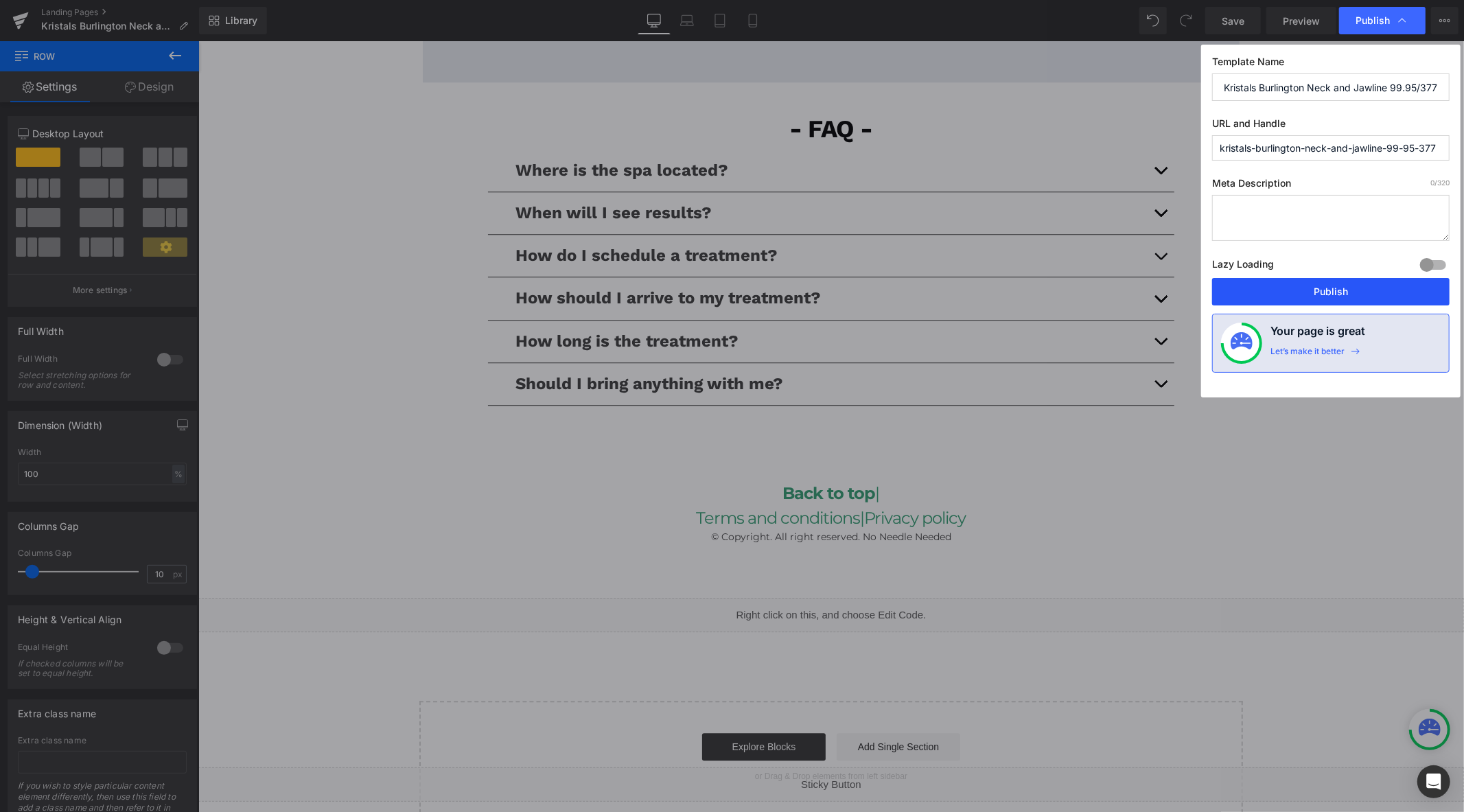
drag, startPoint x: 1320, startPoint y: 290, endPoint x: 1062, endPoint y: 204, distance: 272.0
click at [1320, 290] on button "Publish" at bounding box center [1331, 291] width 238 height 27
